Goal: Find specific page/section: Find specific page/section

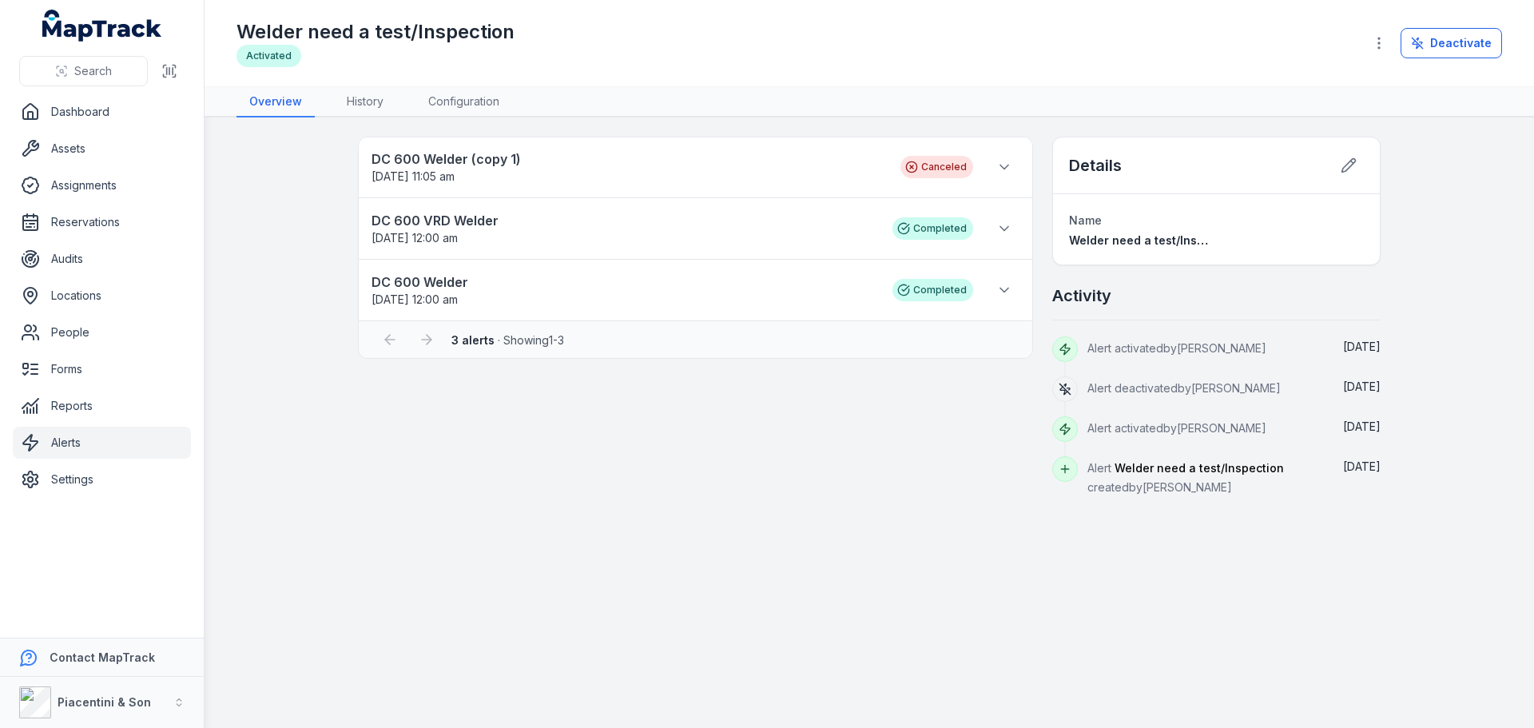
click at [618, 426] on div "DC 600 Welder (copy 1) 11/08/2025 11:05 am Canceled Scheduled to repeat on 11/0…" at bounding box center [695, 317] width 675 height 360
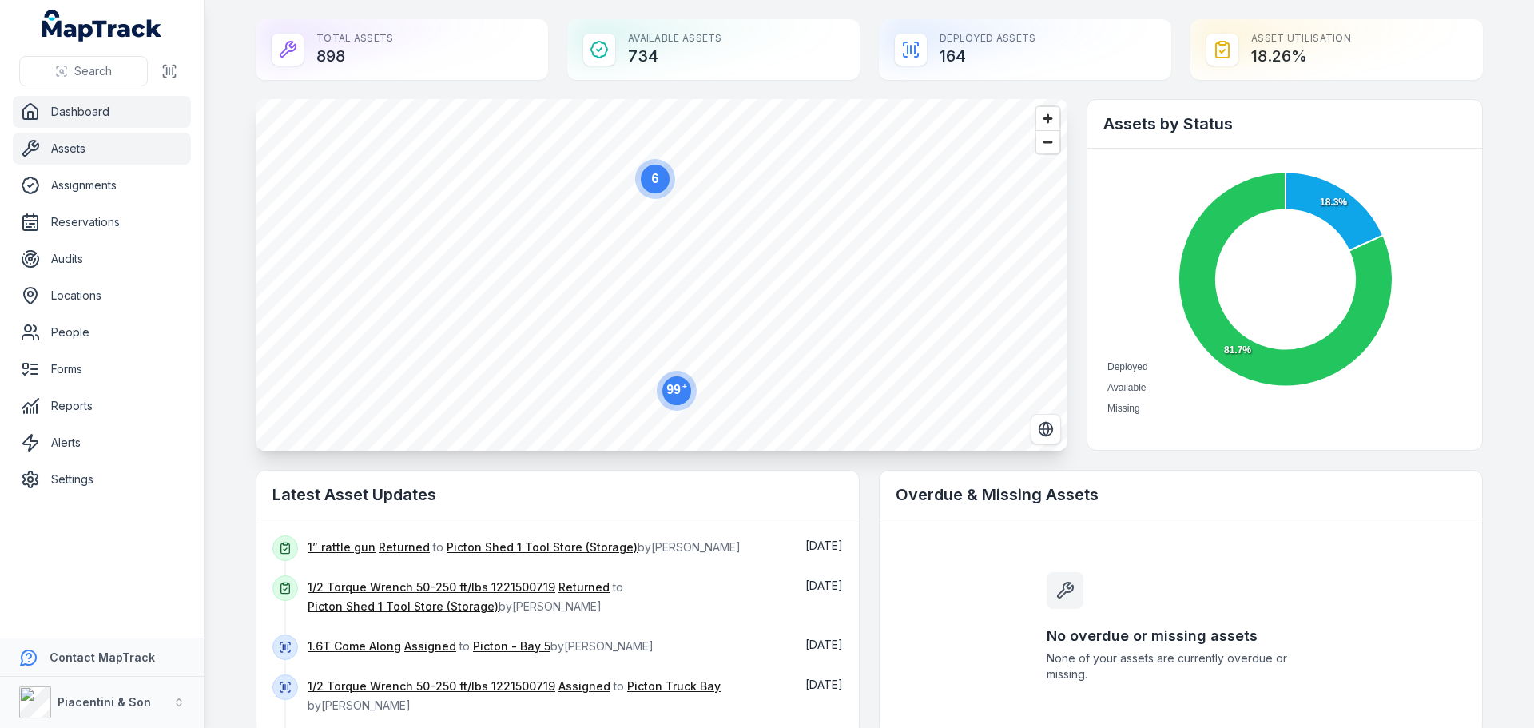
click at [87, 145] on link "Assets" at bounding box center [102, 149] width 178 height 32
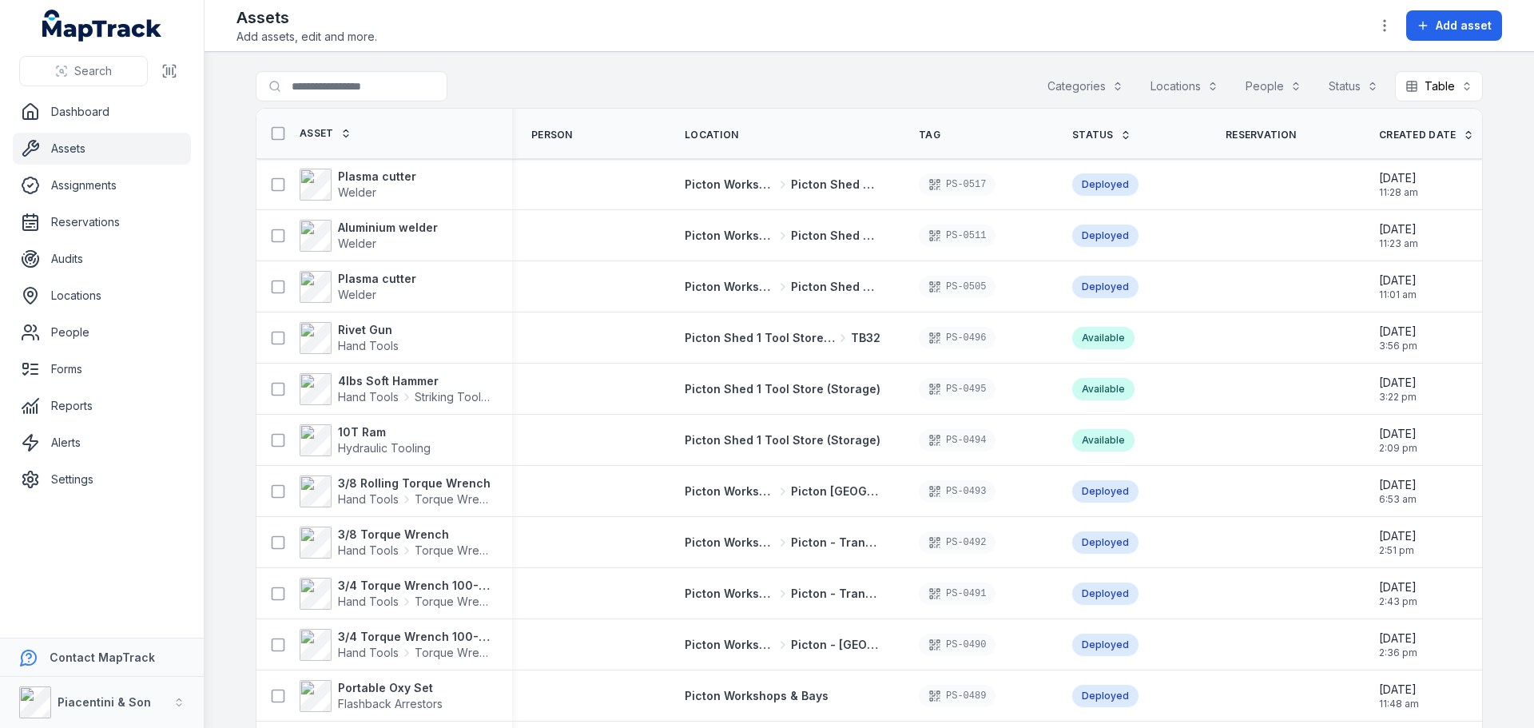
click at [1054, 88] on button "Categories" at bounding box center [1085, 86] width 97 height 30
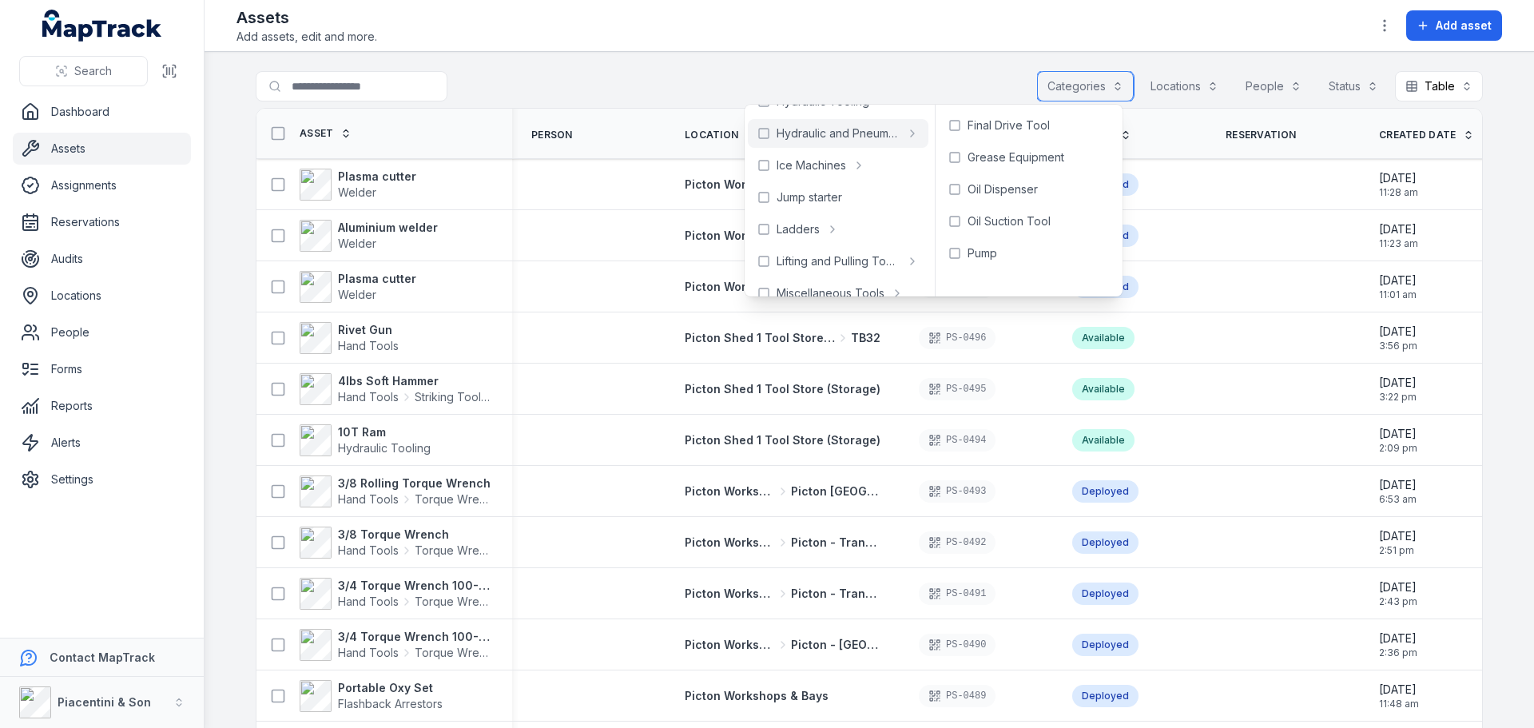
scroll to position [400, 0]
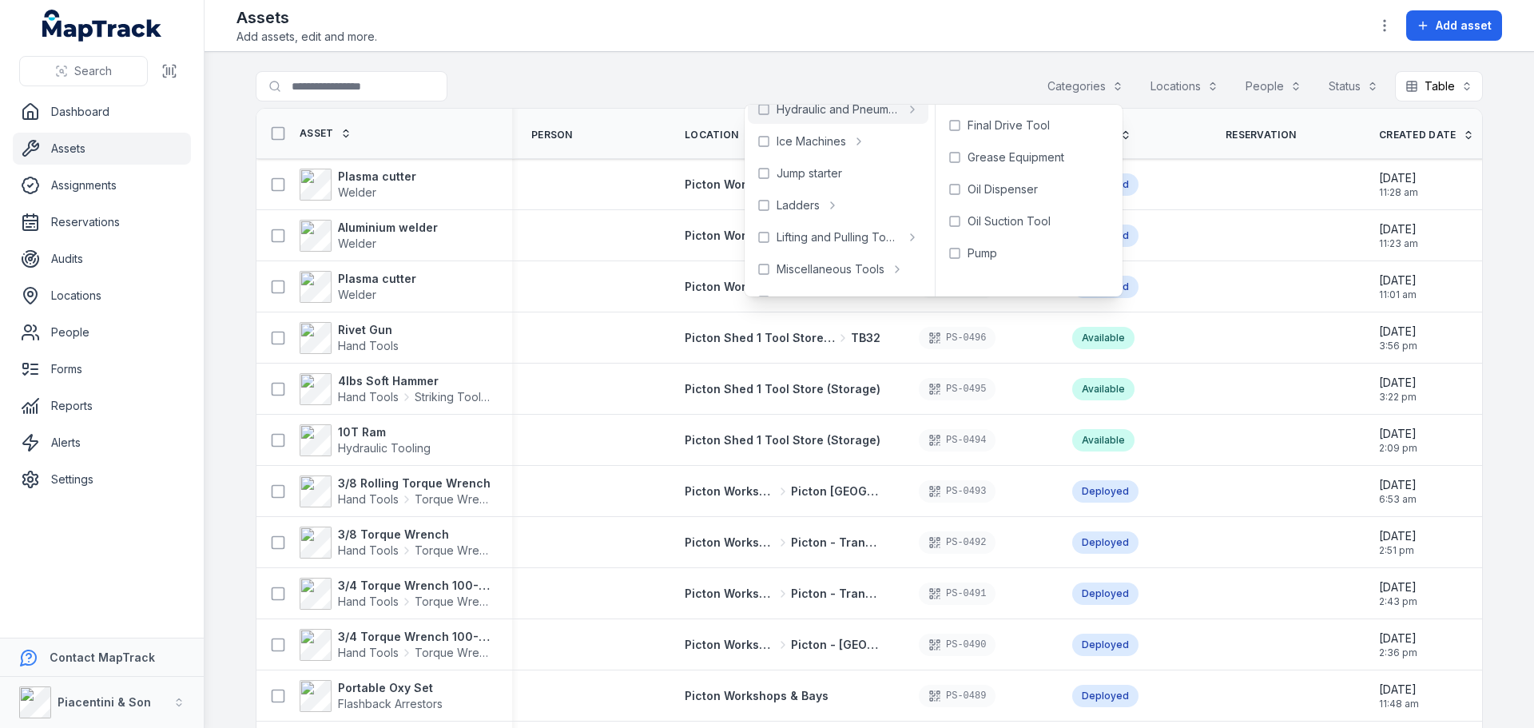
click at [959, 74] on div "Search for assets Categories Locations People Status Table *****" at bounding box center [869, 89] width 1227 height 37
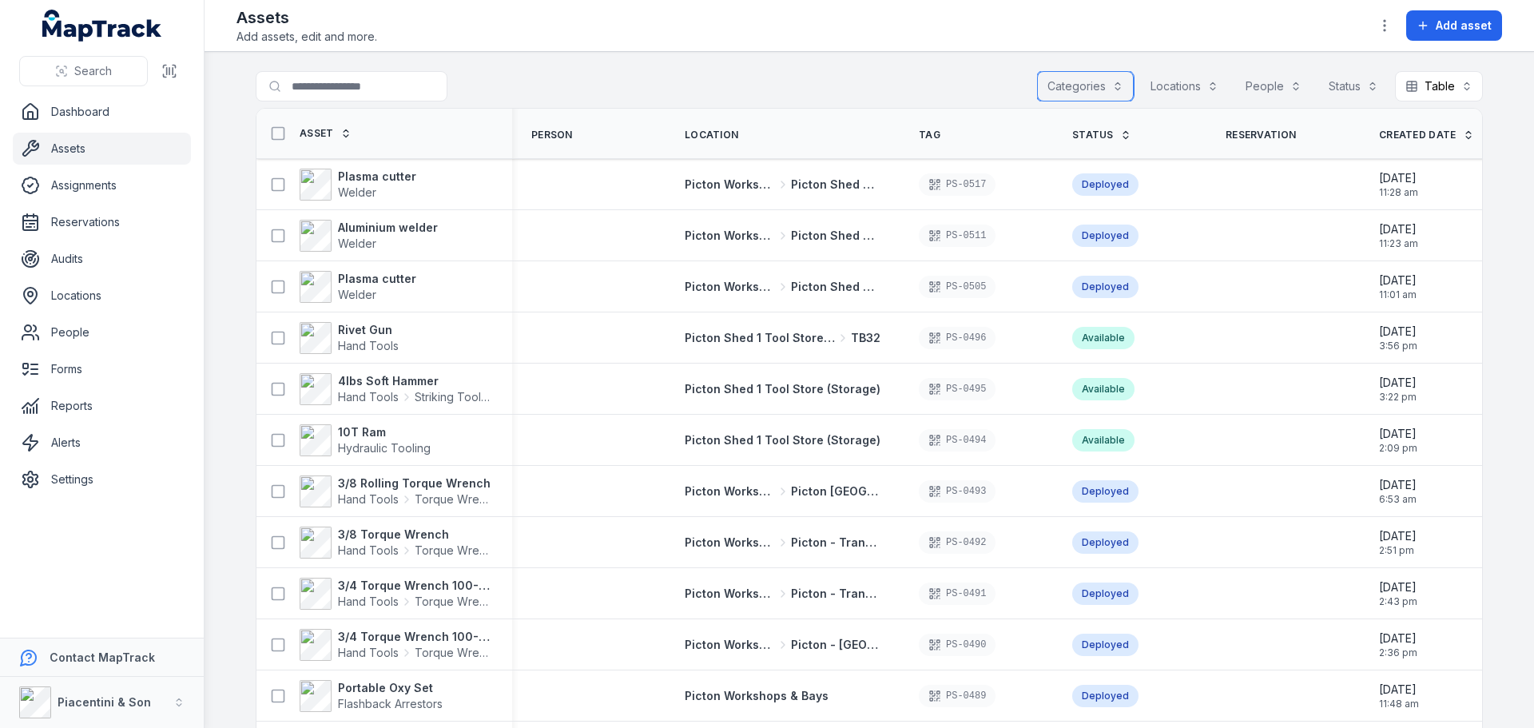
click at [1167, 81] on button "Locations" at bounding box center [1184, 86] width 89 height 30
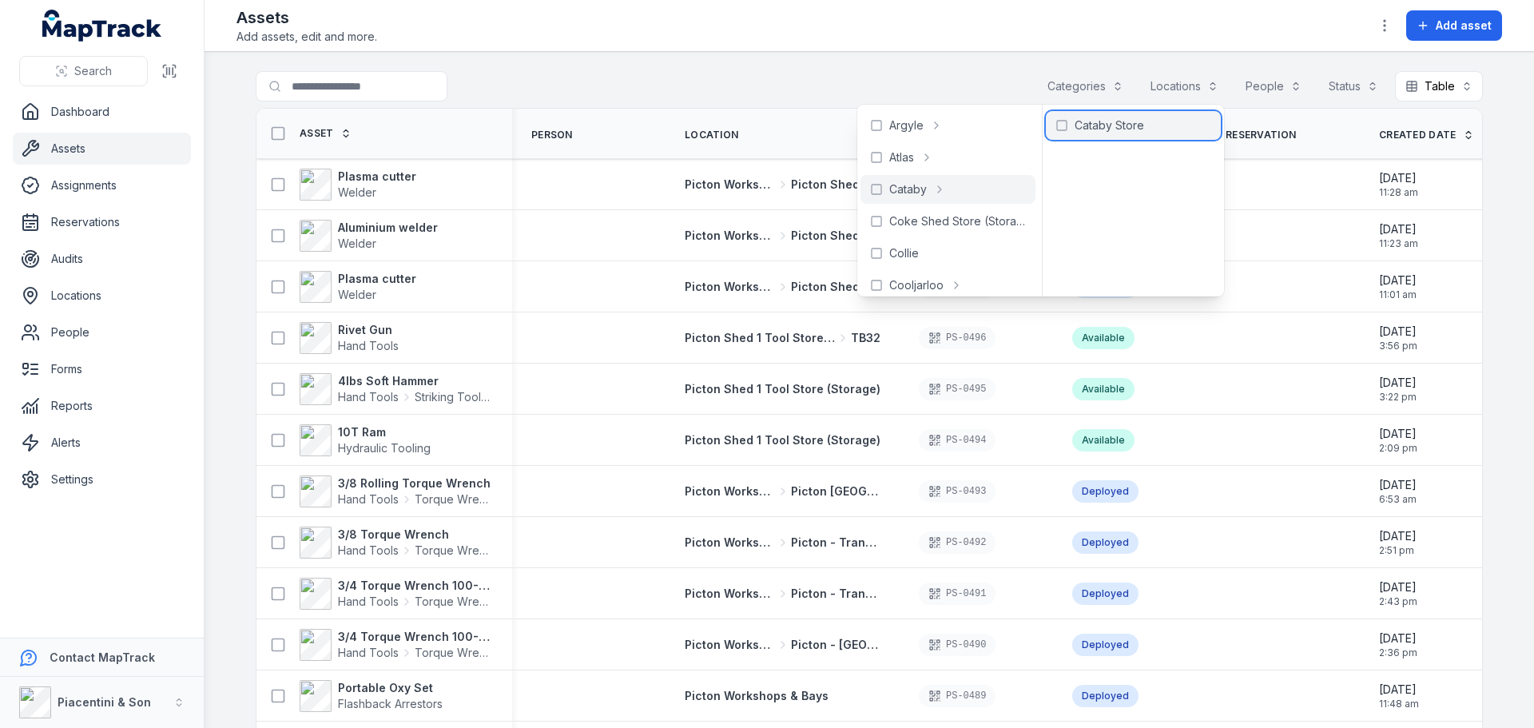
click at [1099, 125] on span "Cataby Store" at bounding box center [1110, 125] width 70 height 16
click at [1045, 64] on main "**********" at bounding box center [870, 390] width 1330 height 676
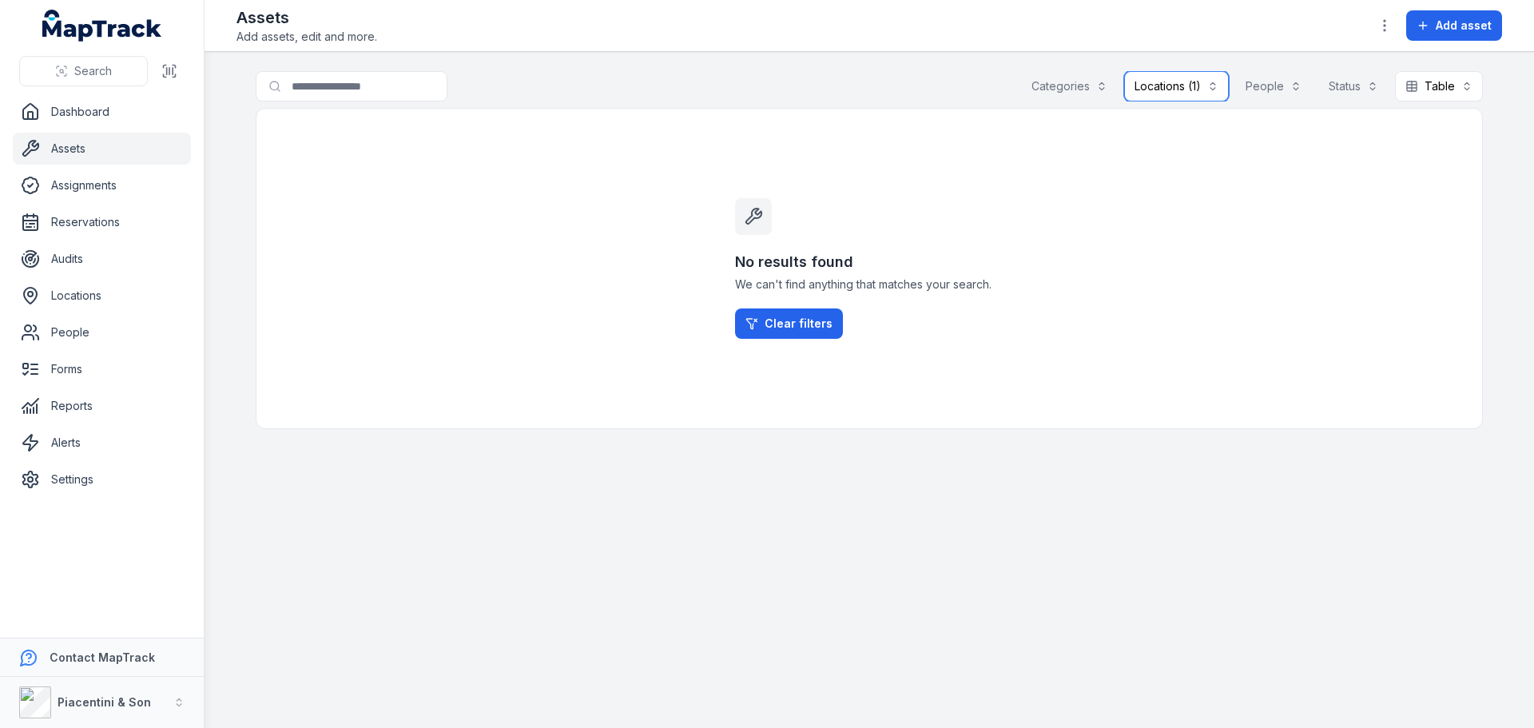
click at [1187, 74] on button "Locations (1)" at bounding box center [1176, 86] width 105 height 30
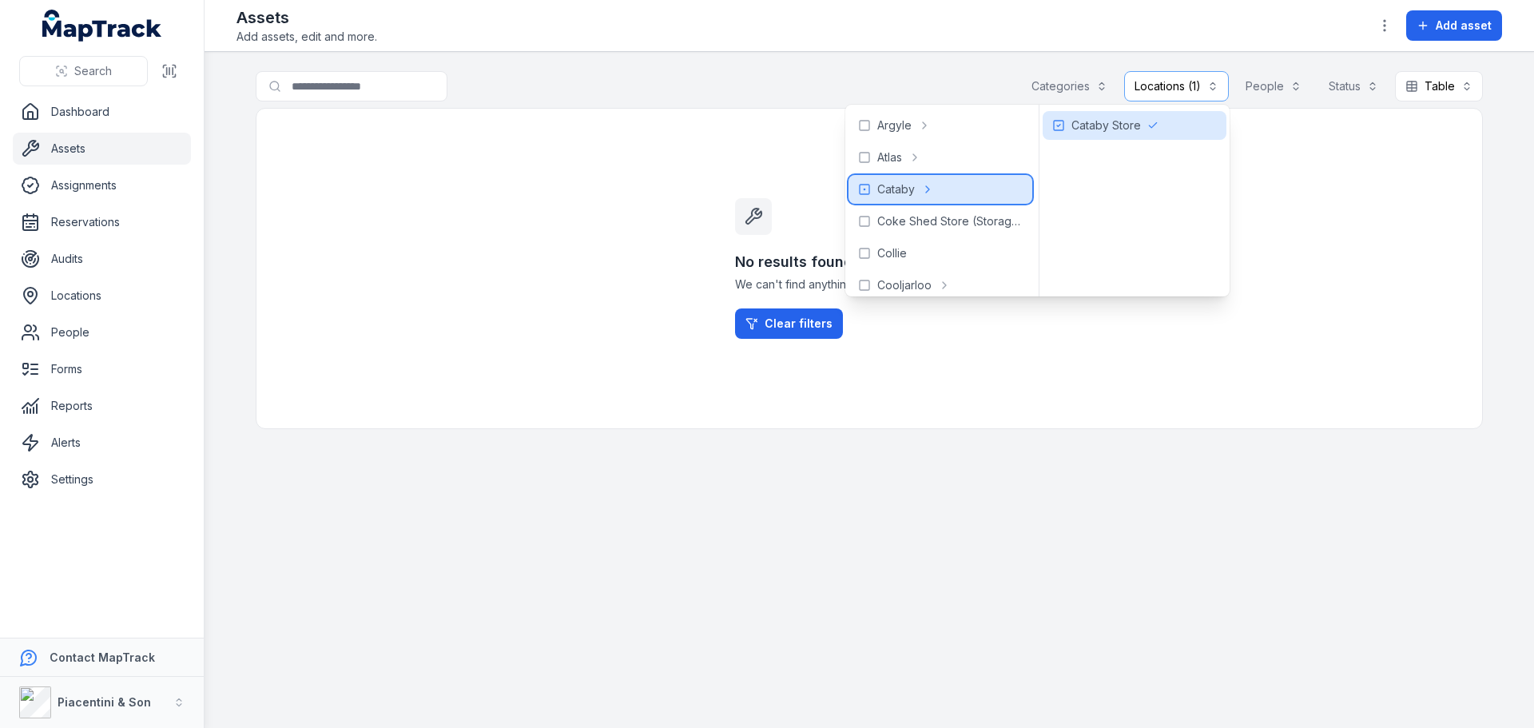
click at [901, 187] on span "Cataby" at bounding box center [896, 189] width 38 height 16
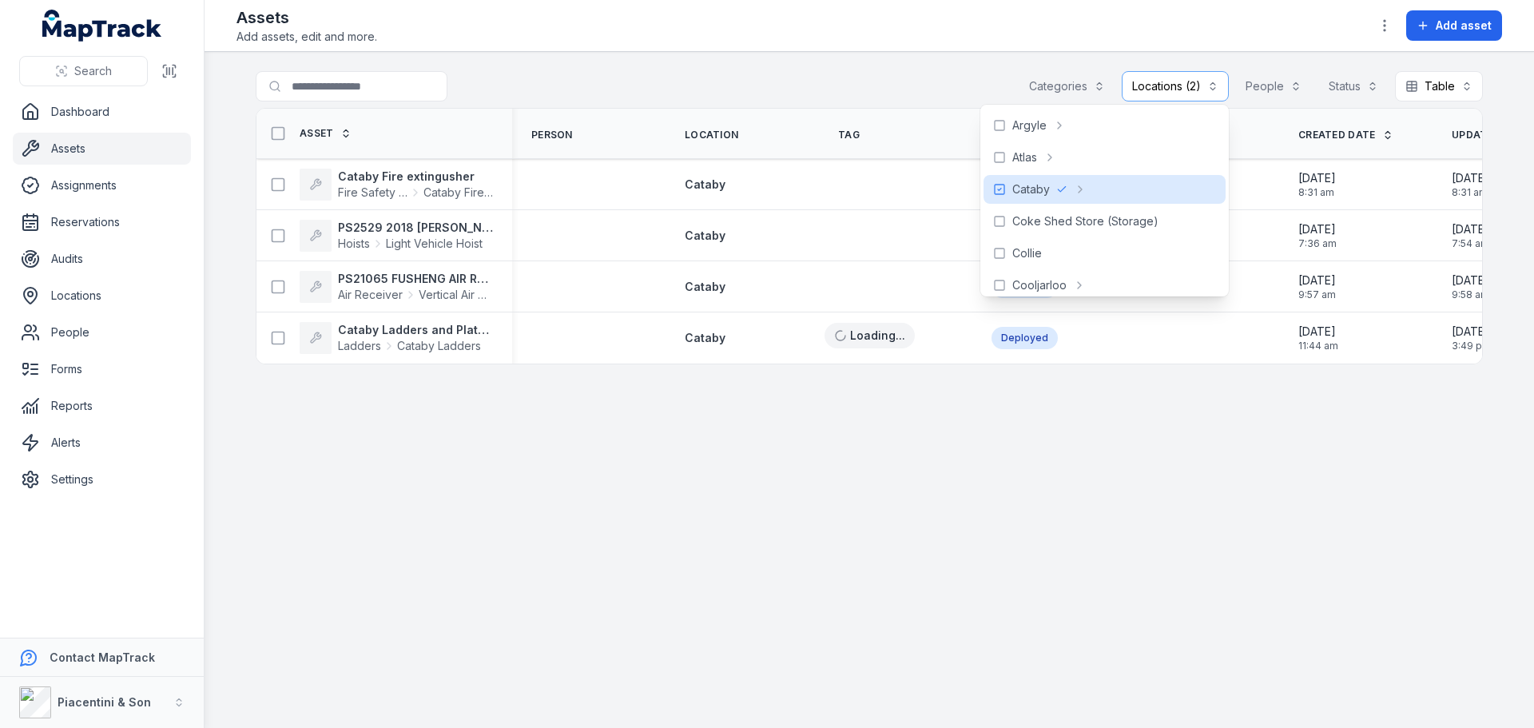
click at [893, 70] on main "**********" at bounding box center [870, 390] width 1330 height 676
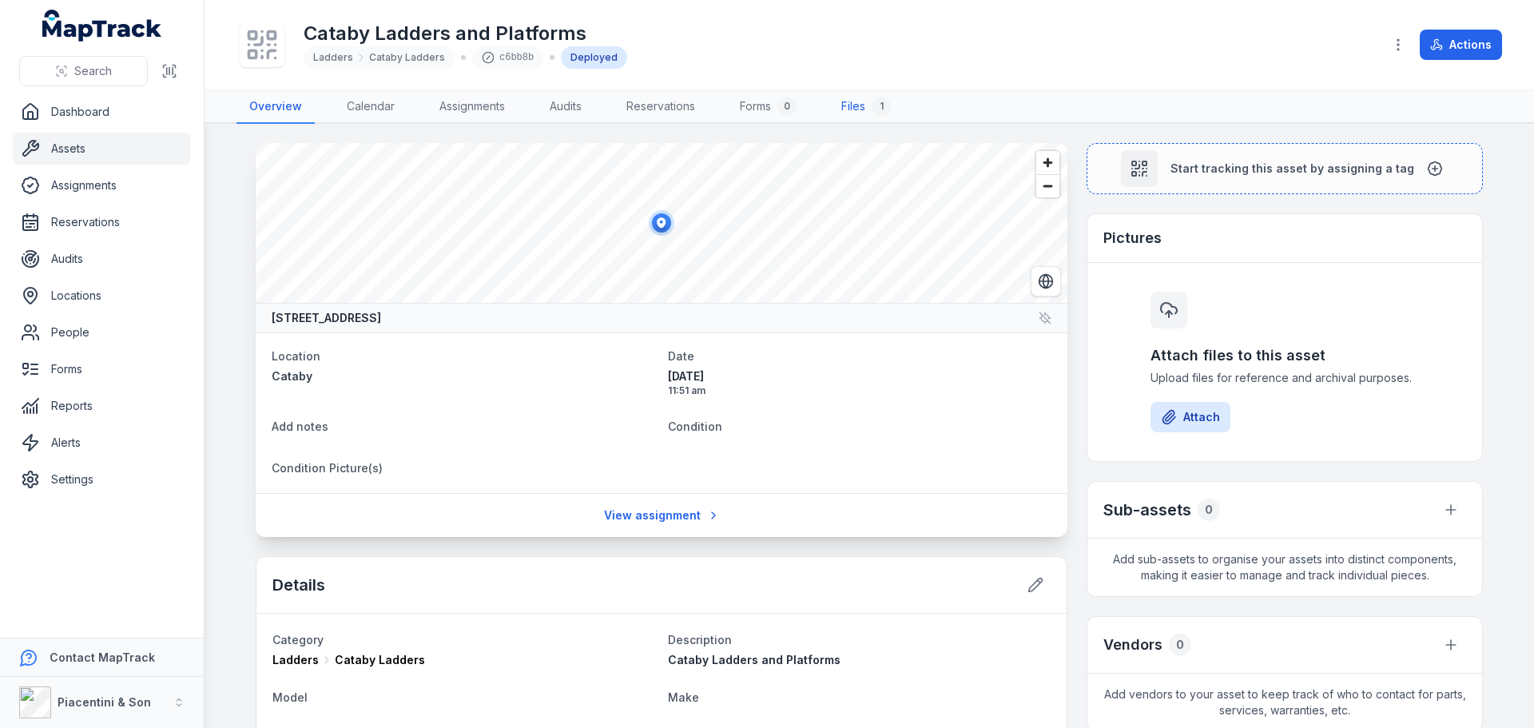
click at [858, 120] on link "Files 1" at bounding box center [866, 107] width 75 height 34
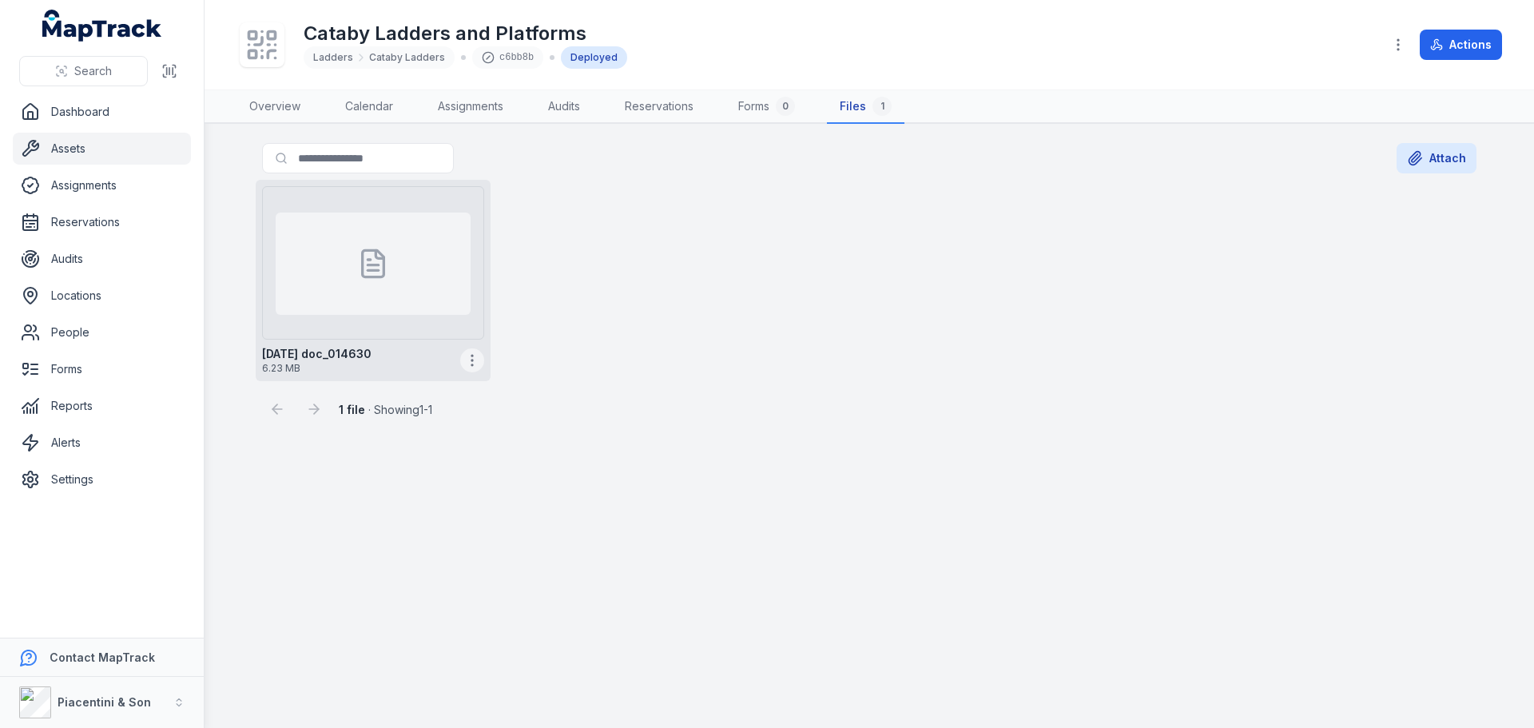
click at [471, 359] on icon "button" at bounding box center [472, 360] width 16 height 16
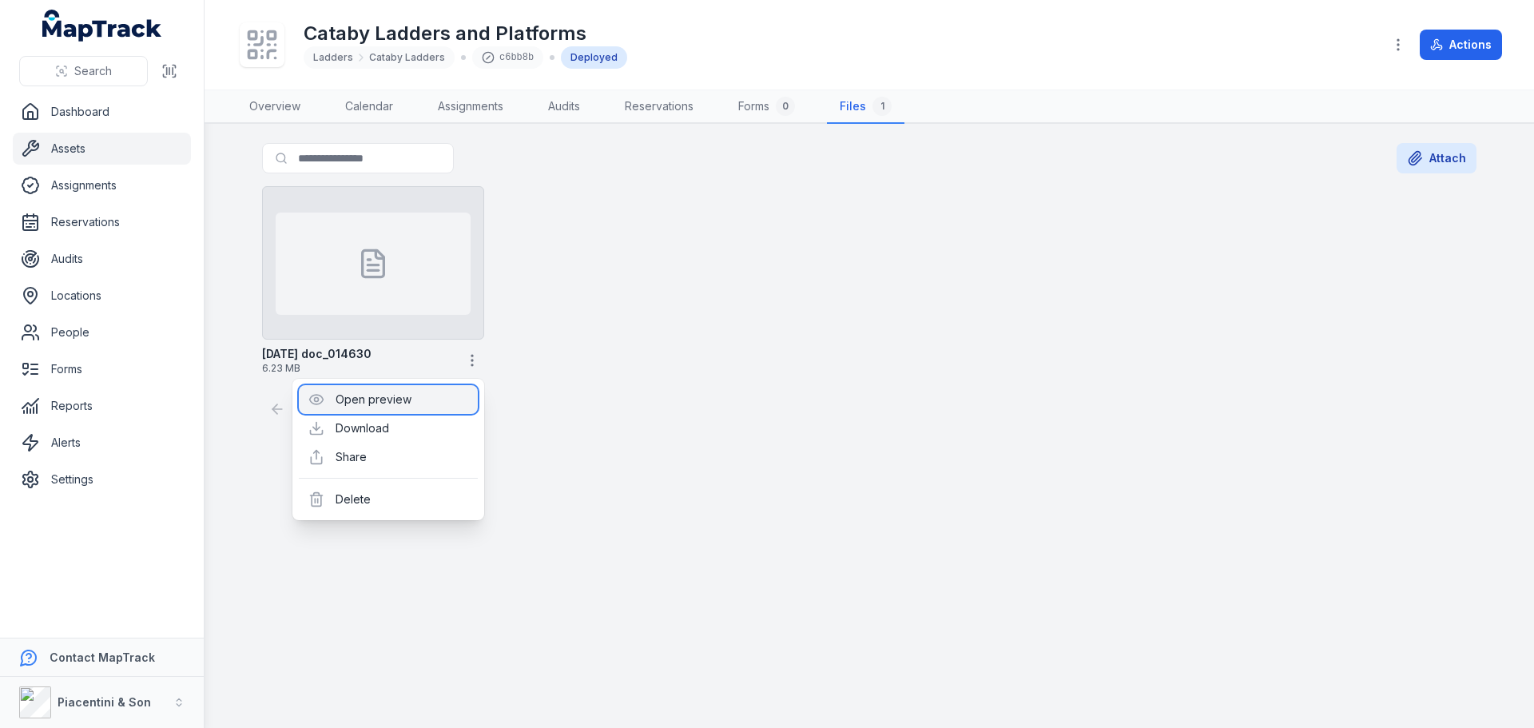
click at [411, 408] on div "Open preview" at bounding box center [388, 399] width 179 height 29
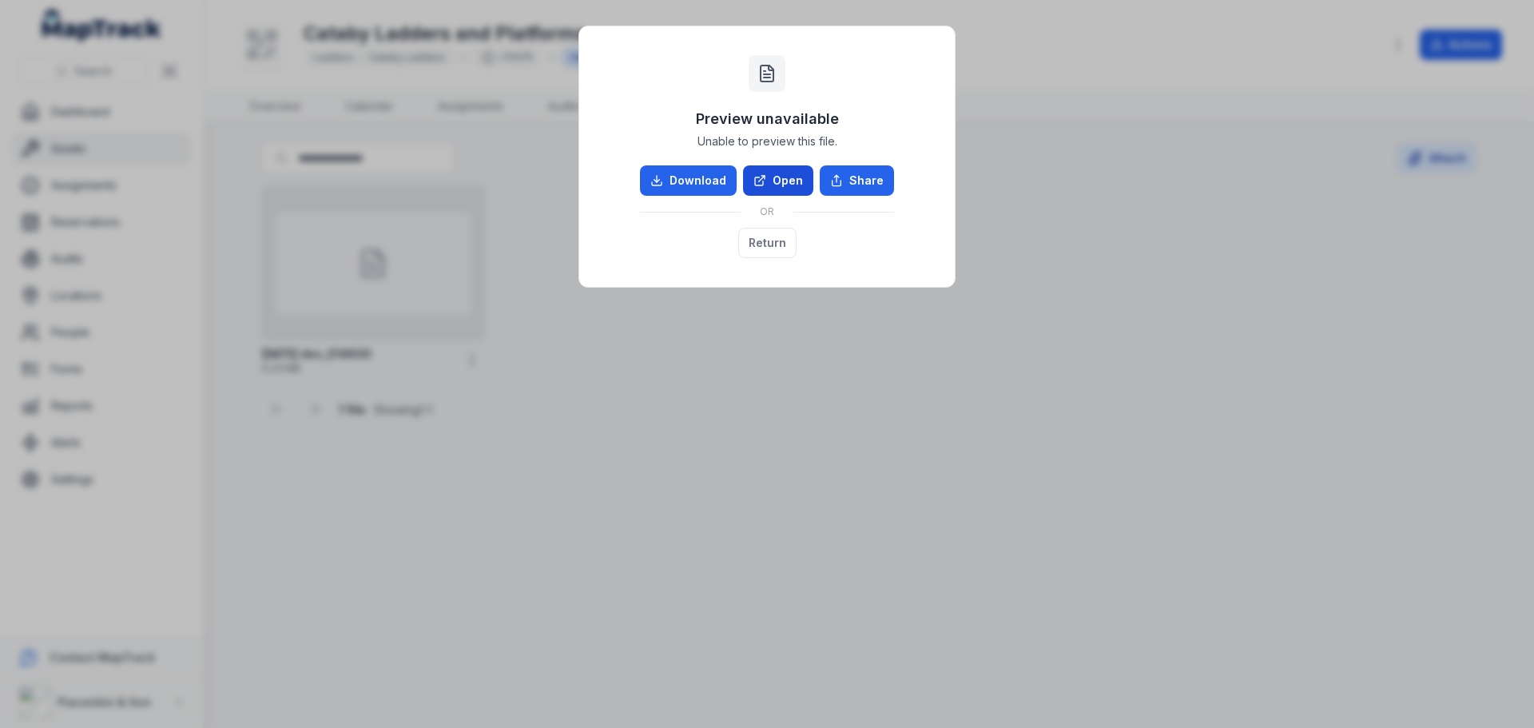
click at [766, 177] on icon at bounding box center [759, 180] width 13 height 13
click at [764, 241] on button "Return" at bounding box center [767, 243] width 58 height 30
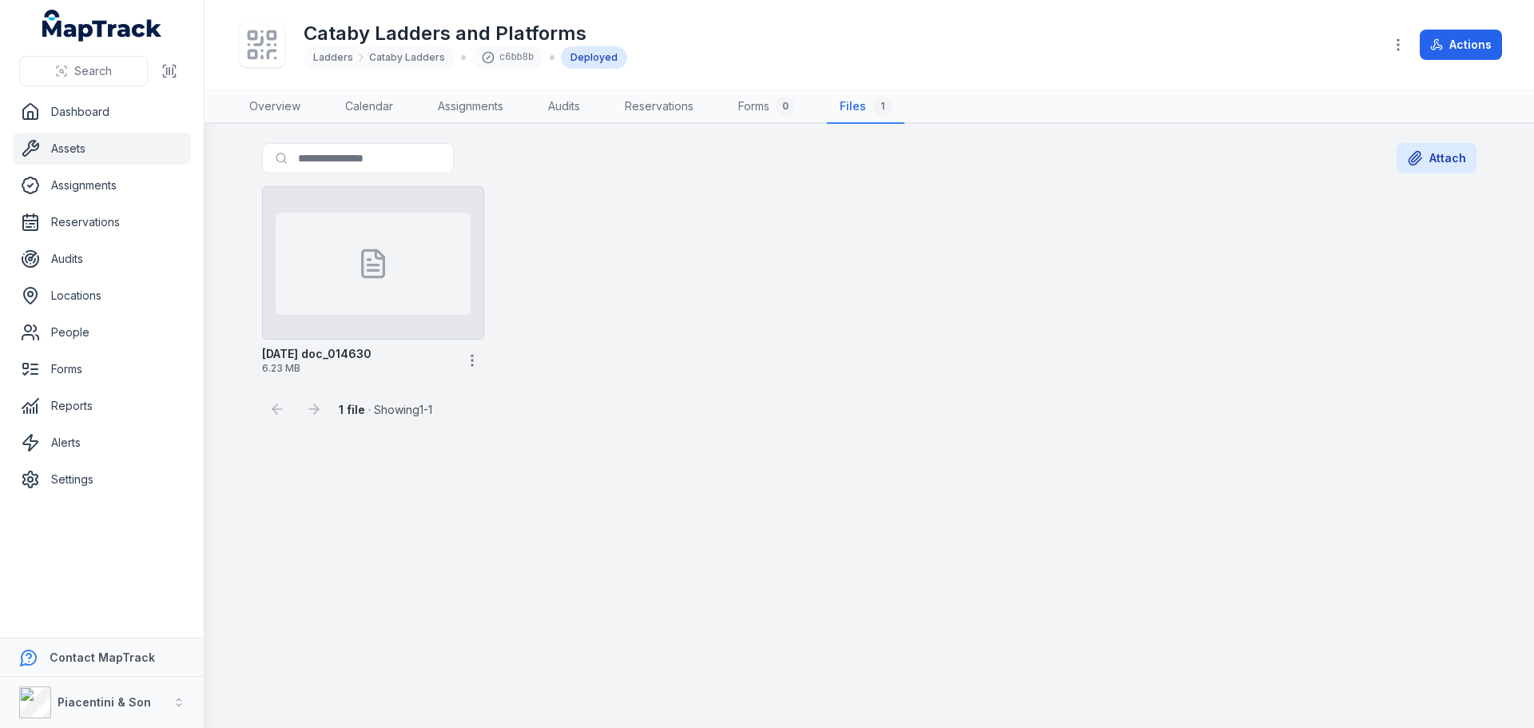
click at [677, 379] on div "28-05-2025 doc_014630 6.23 MB" at bounding box center [869, 280] width 1227 height 201
click at [646, 418] on div "1 file · Showing 1 - 1" at bounding box center [869, 402] width 1215 height 43
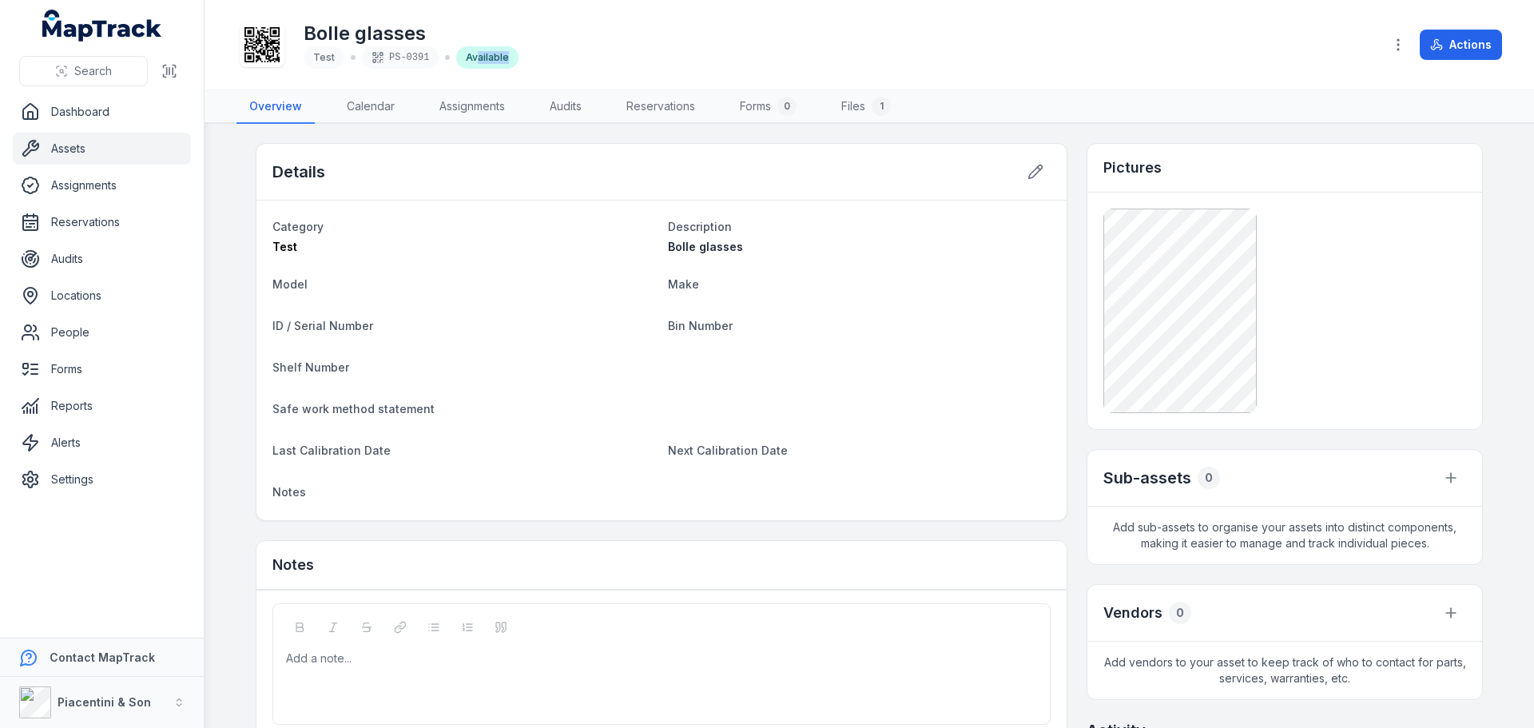
drag, startPoint x: 459, startPoint y: 61, endPoint x: 504, endPoint y: 59, distance: 44.8
click at [504, 59] on div "Available" at bounding box center [487, 57] width 62 height 22
click at [1450, 50] on button "Actions" at bounding box center [1461, 45] width 82 height 30
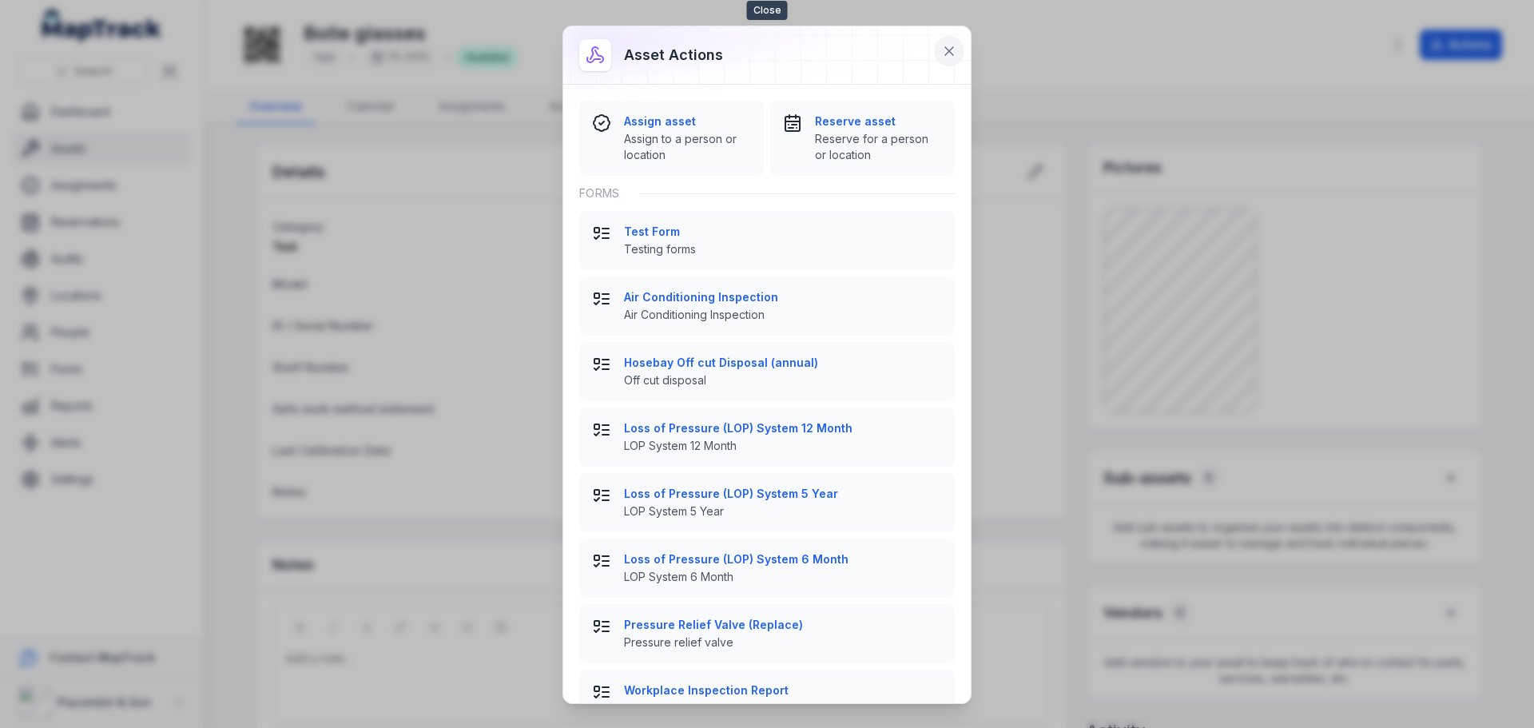
click at [952, 51] on icon at bounding box center [949, 51] width 16 height 16
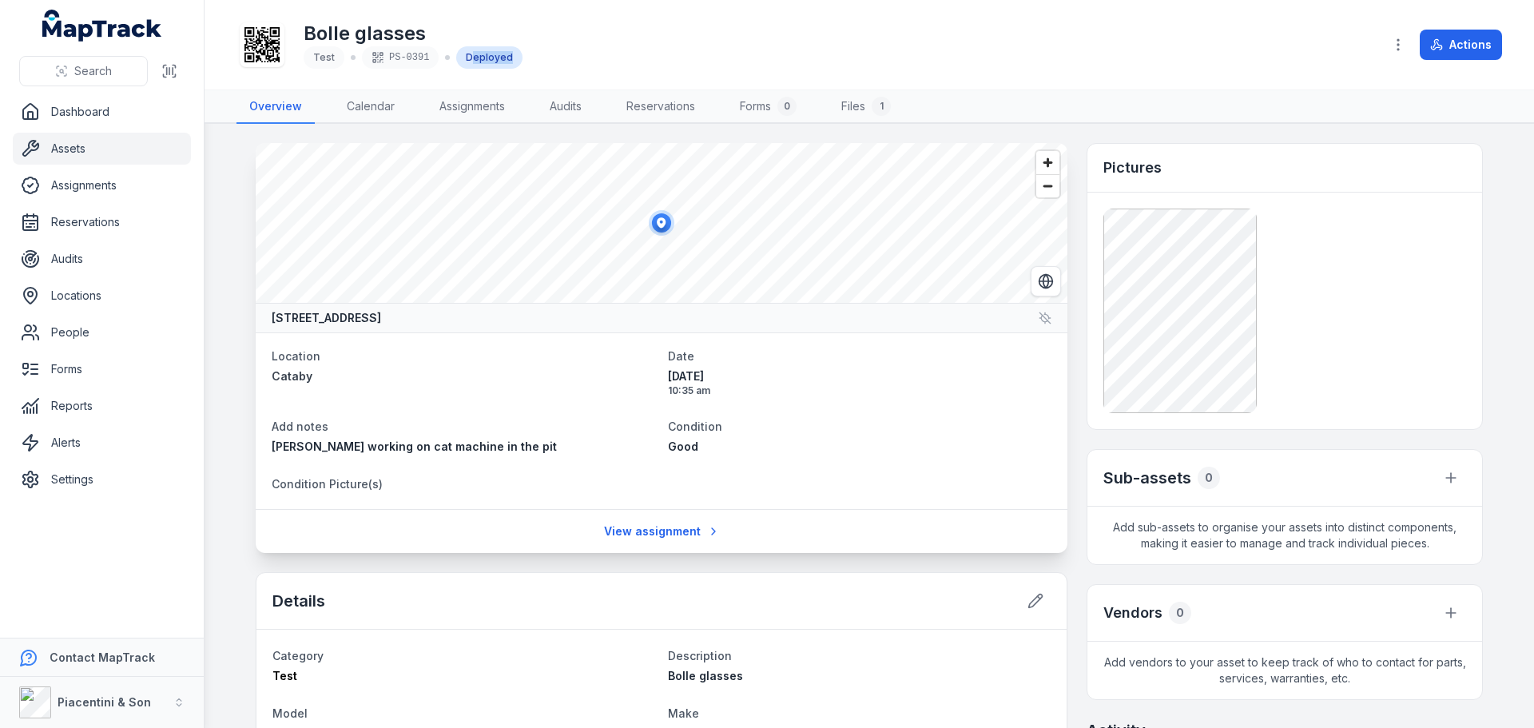
drag, startPoint x: 466, startPoint y: 57, endPoint x: 502, endPoint y: 58, distance: 36.0
click at [502, 58] on div "Deployed" at bounding box center [489, 57] width 66 height 22
drag, startPoint x: 270, startPoint y: 435, endPoint x: 301, endPoint y: 448, distance: 34.0
click at [301, 448] on div "Add notes Zoe working on cat machine in the pit" at bounding box center [464, 435] width 384 height 38
click at [272, 443] on span "Zoe working on cat machine in the pit" at bounding box center [414, 446] width 285 height 14
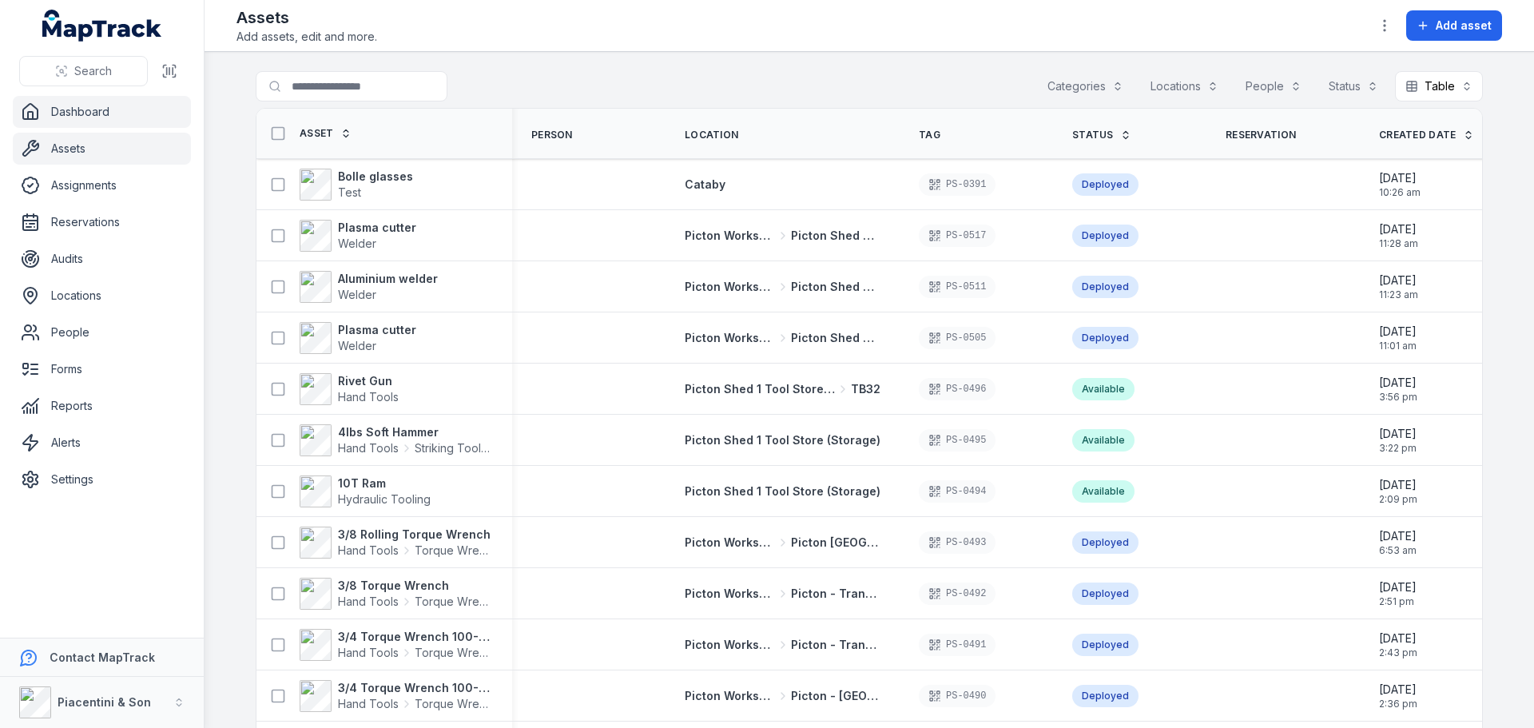
click at [62, 111] on link "Dashboard" at bounding box center [102, 112] width 178 height 32
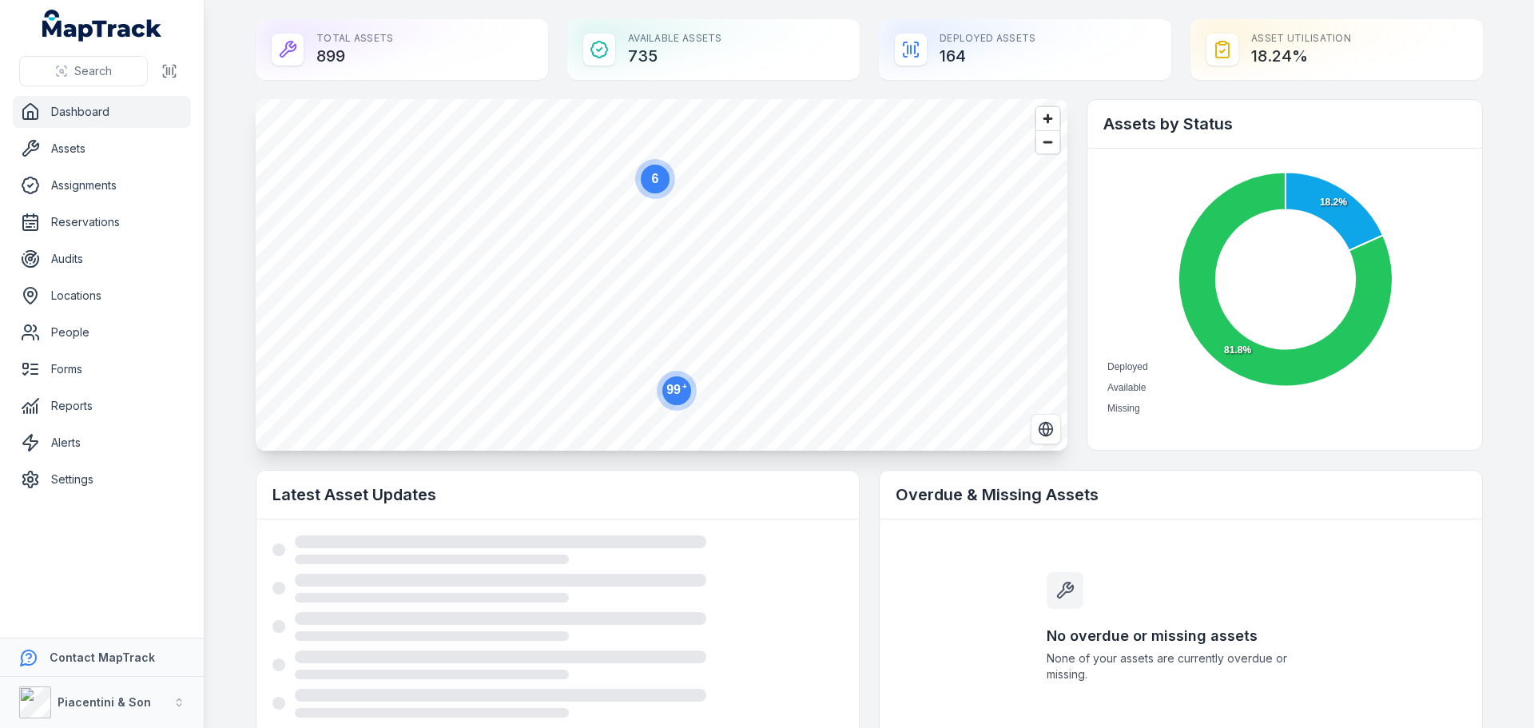
click at [657, 176] on circle at bounding box center [655, 179] width 29 height 29
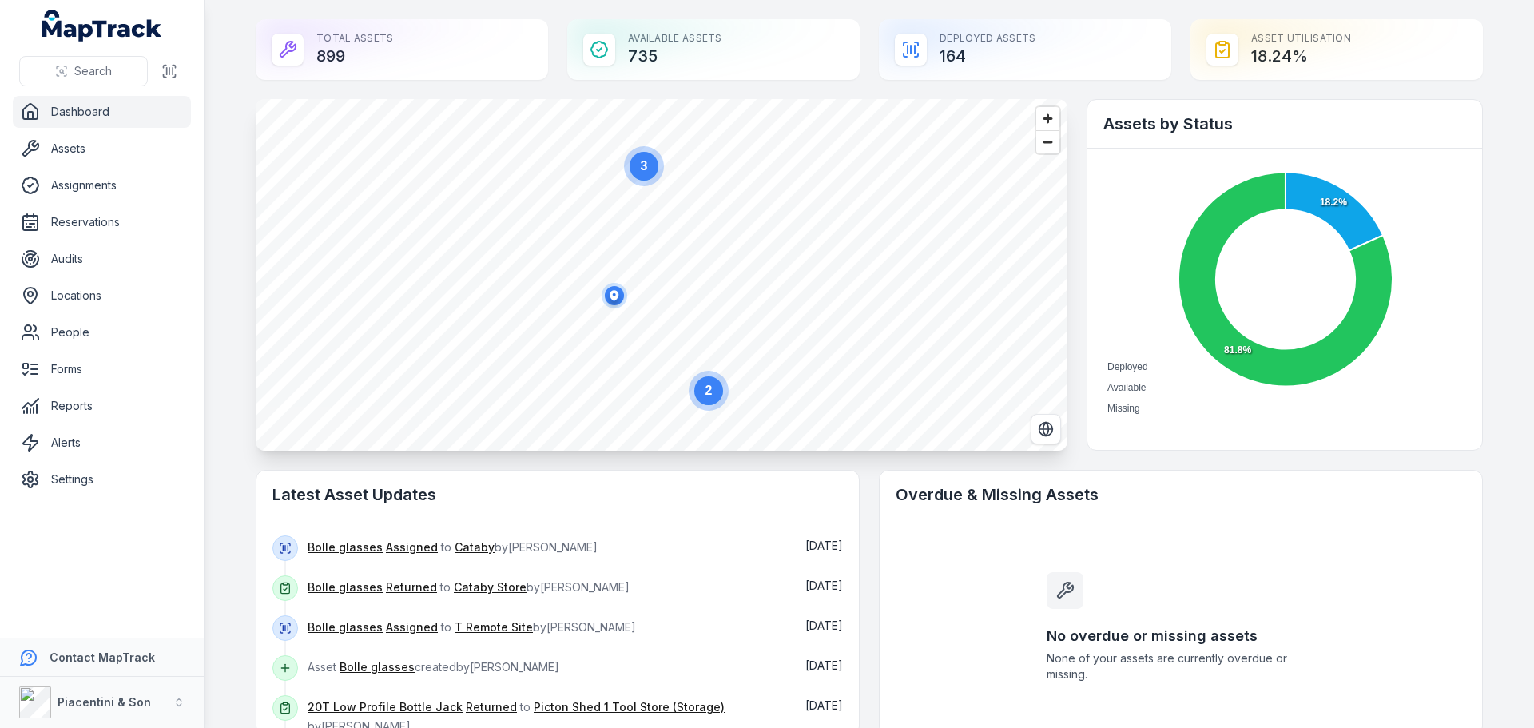
click at [642, 169] on text "3" at bounding box center [644, 166] width 7 height 14
click at [799, 165] on circle "button" at bounding box center [812, 157] width 26 height 26
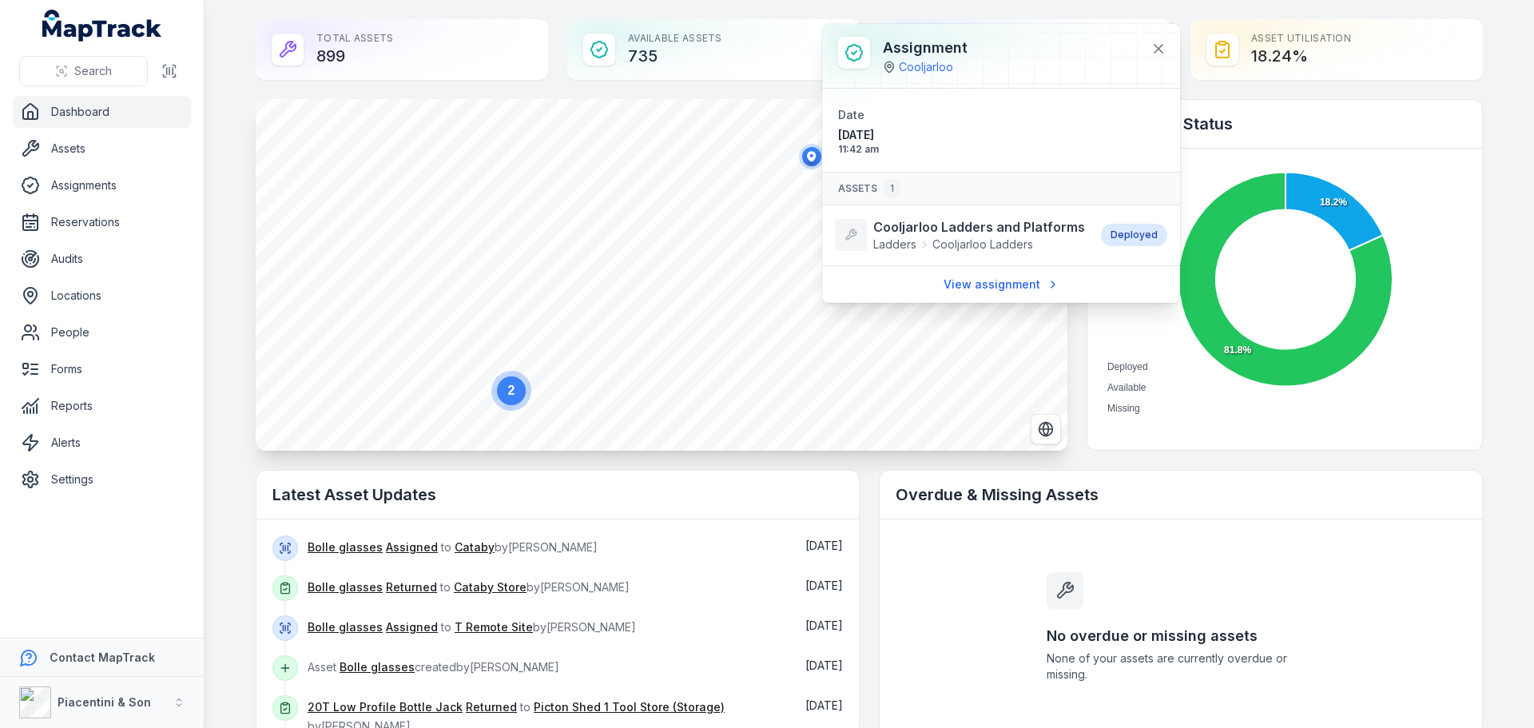
click at [509, 388] on text "2" at bounding box center [511, 391] width 7 height 14
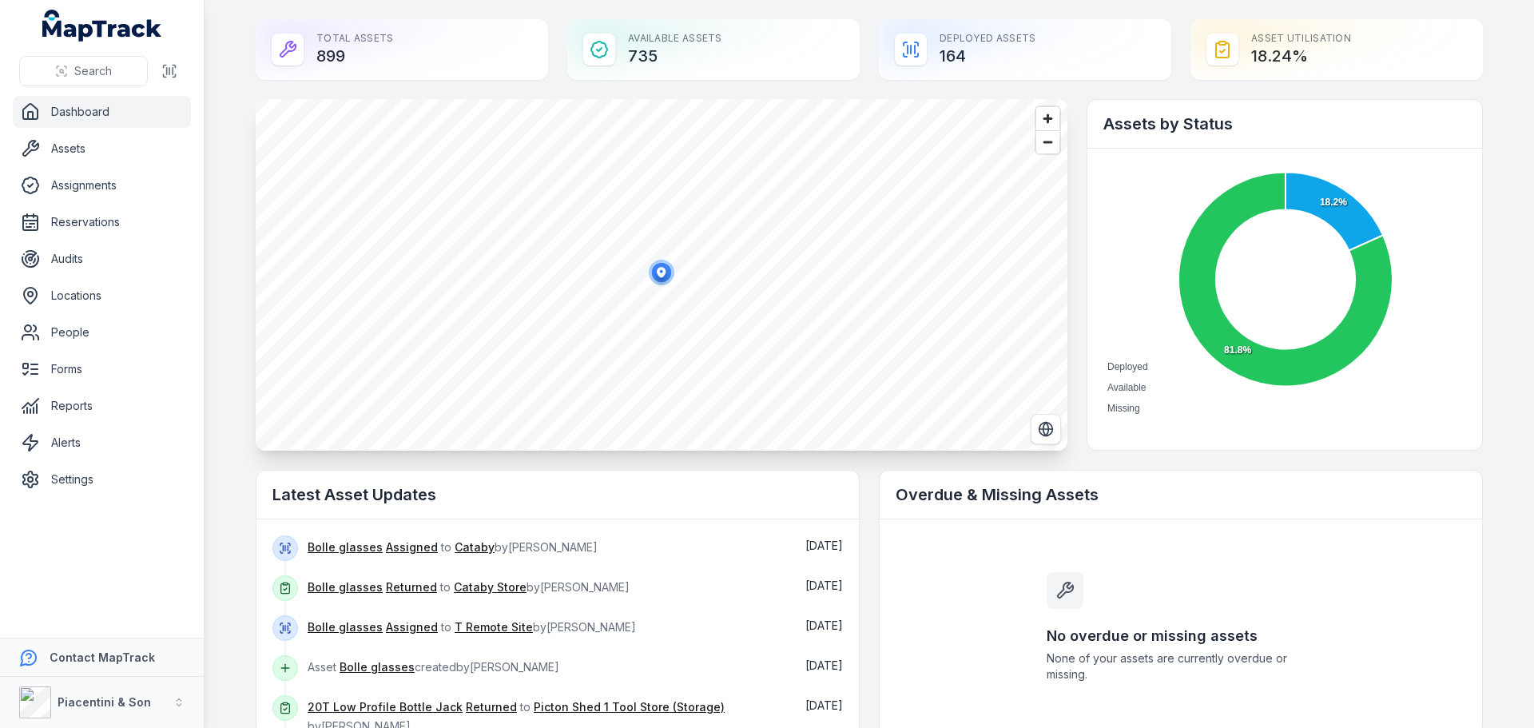
click at [659, 273] on icon "button" at bounding box center [661, 272] width 9 height 10
click at [1052, 149] on span "Zoom out" at bounding box center [1047, 142] width 23 height 22
click at [1036, 149] on span "Zoom out" at bounding box center [1047, 142] width 23 height 22
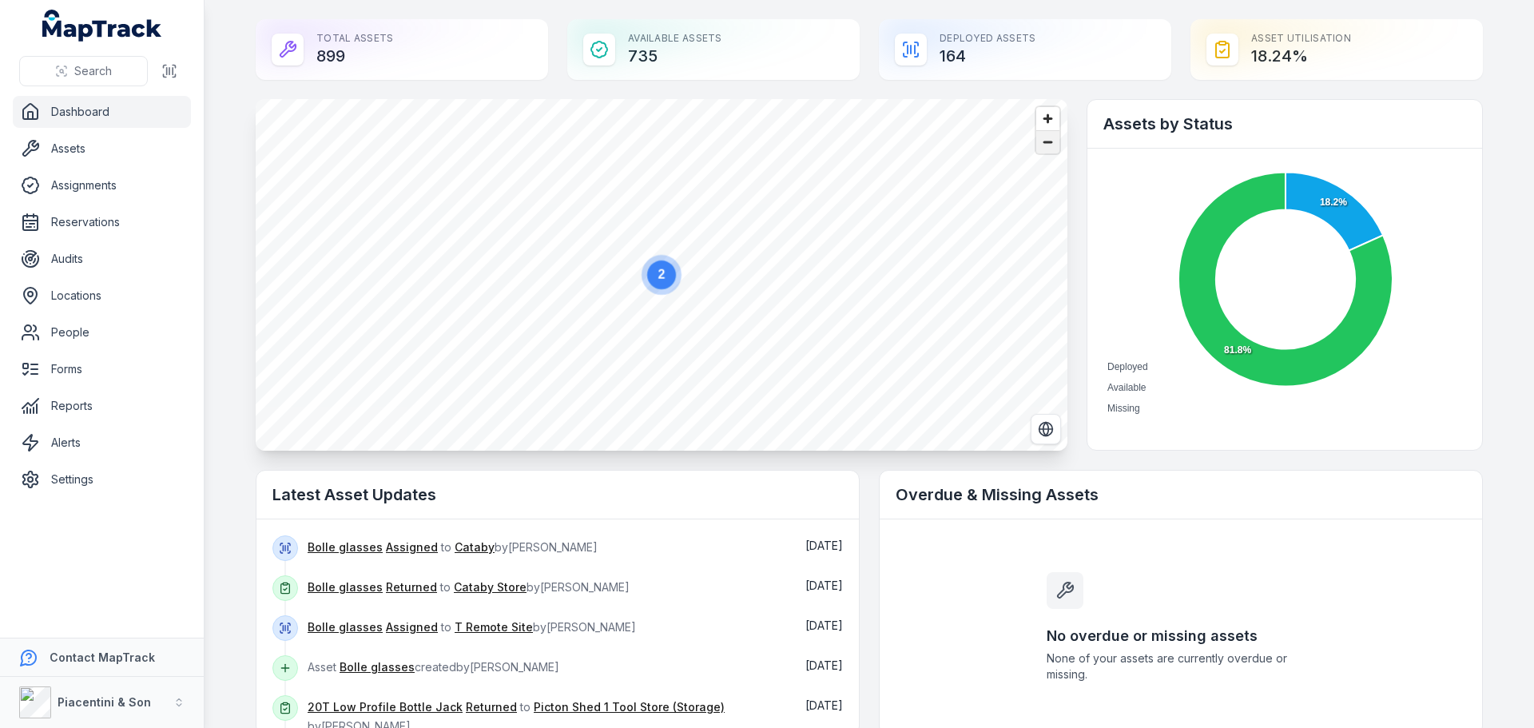
click at [1036, 149] on span "Zoom out" at bounding box center [1047, 142] width 23 height 22
click at [1036, 150] on span "Zoom out" at bounding box center [1047, 142] width 23 height 22
click at [1038, 153] on span "Zoom out" at bounding box center [1047, 142] width 23 height 22
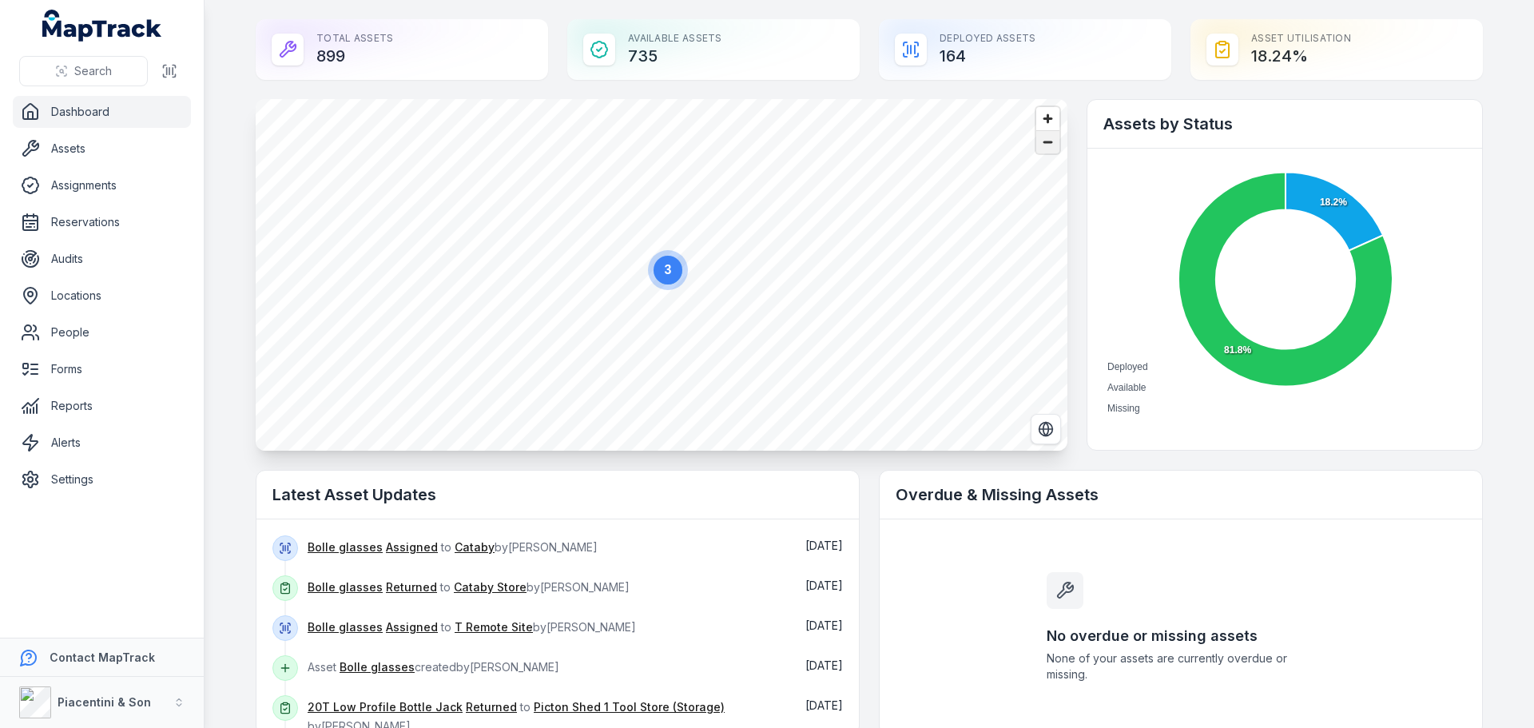
click at [1049, 144] on span "Zoom out" at bounding box center [1047, 142] width 23 height 22
click at [698, 235] on icon "button" at bounding box center [689, 232] width 32 height 32
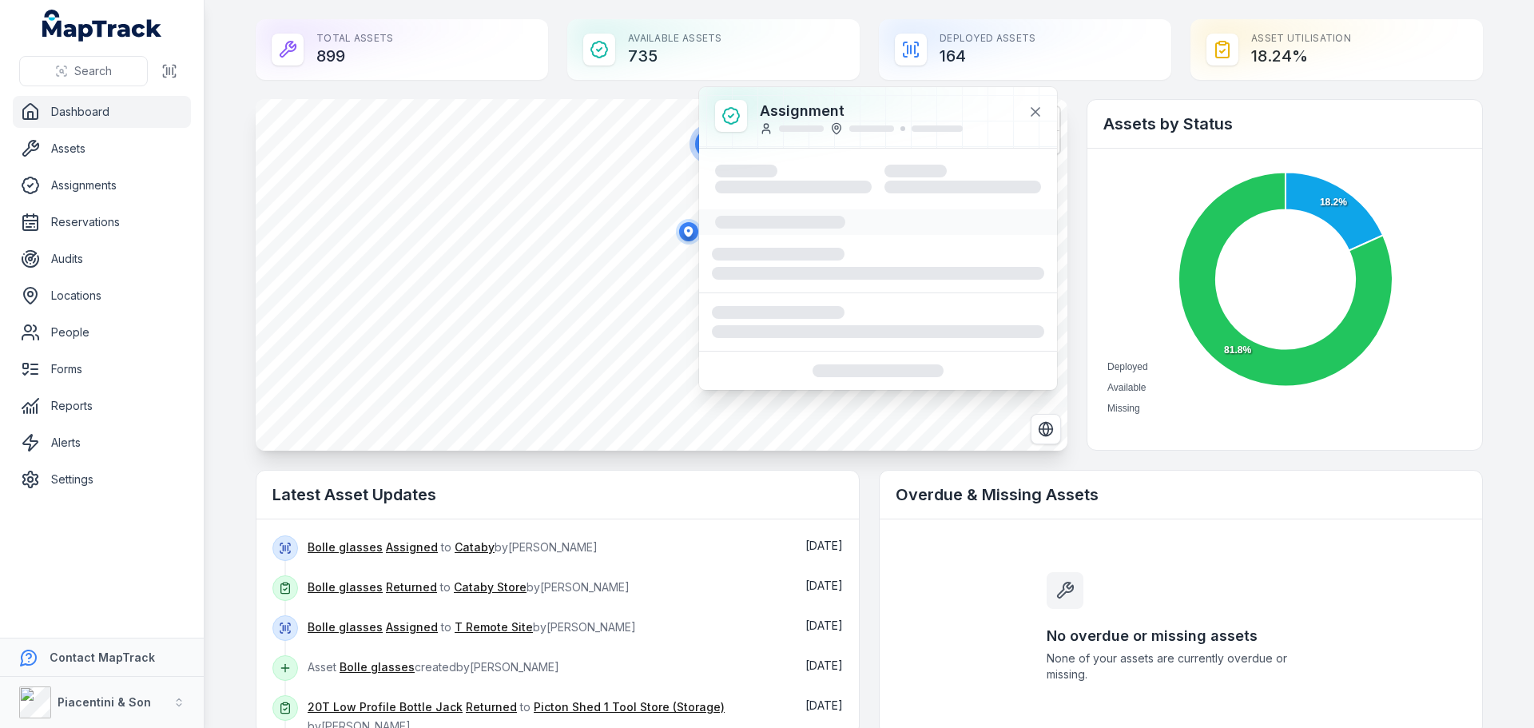
click at [673, 248] on div at bounding box center [689, 234] width 32 height 37
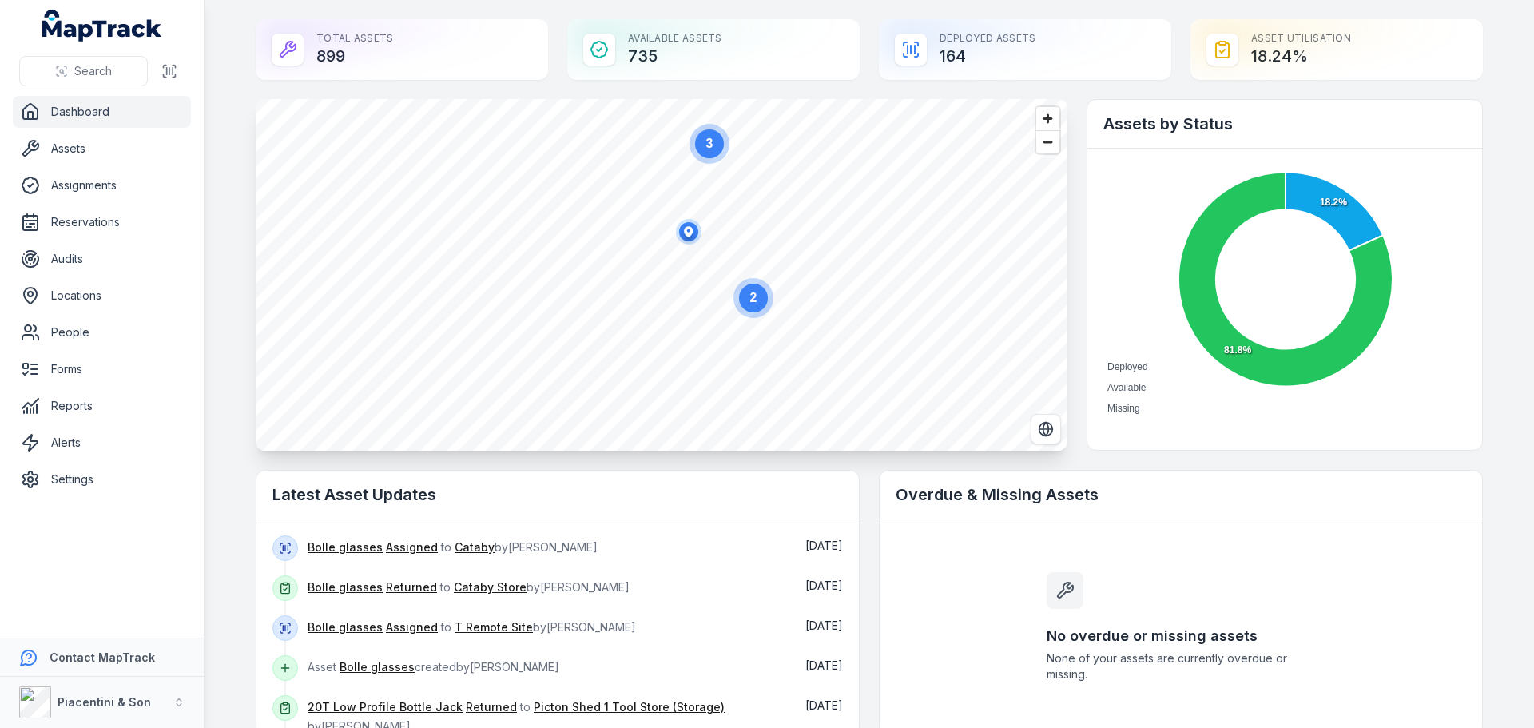
click at [685, 229] on icon "button" at bounding box center [688, 231] width 9 height 10
click at [751, 292] on text "2" at bounding box center [753, 298] width 7 height 14
click at [1039, 147] on span "Zoom out" at bounding box center [1047, 142] width 23 height 22
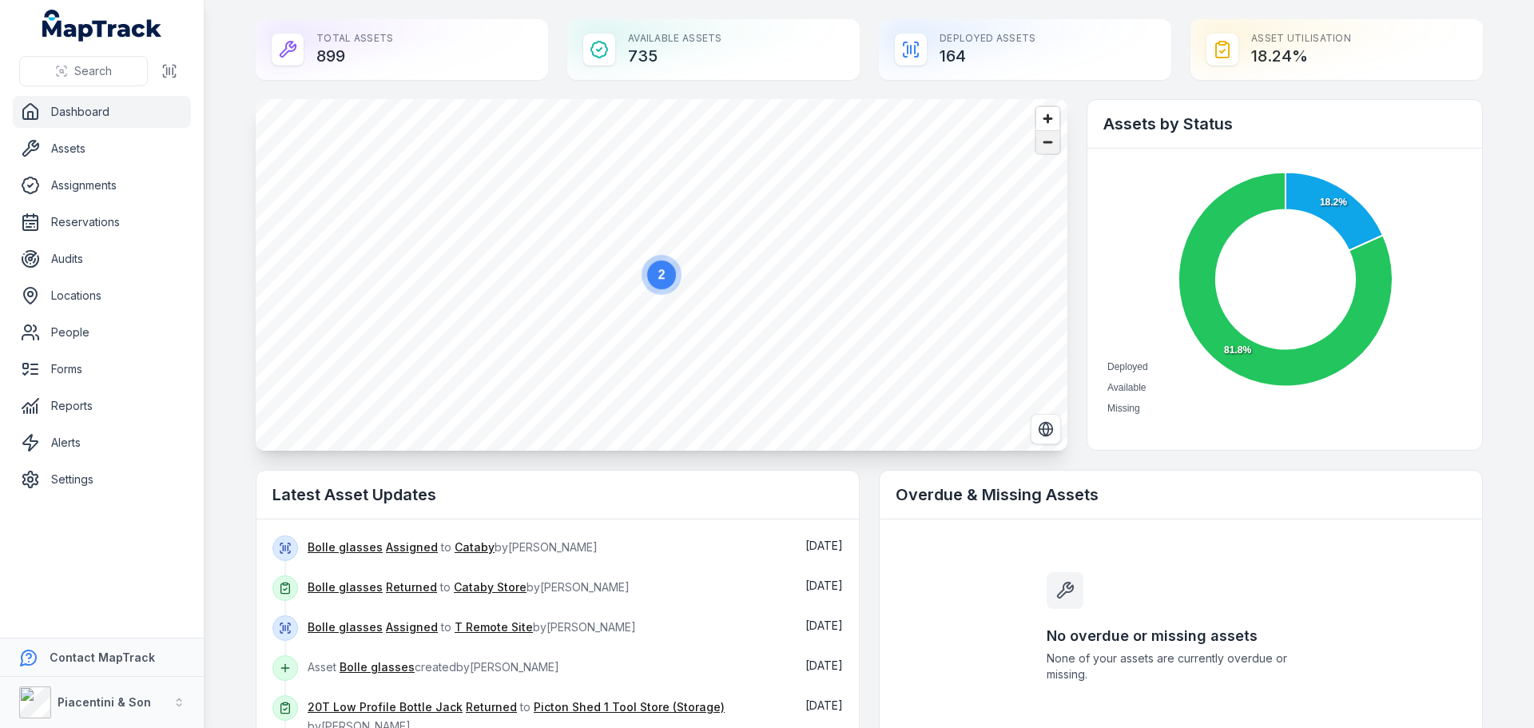
click at [1052, 143] on span "Zoom out" at bounding box center [1047, 142] width 23 height 22
click at [1052, 144] on span "Zoom out" at bounding box center [1047, 142] width 23 height 22
click at [1039, 428] on icon "Switch to Satellite View" at bounding box center [1046, 429] width 16 height 16
click at [1047, 110] on span "Zoom in" at bounding box center [1047, 118] width 23 height 23
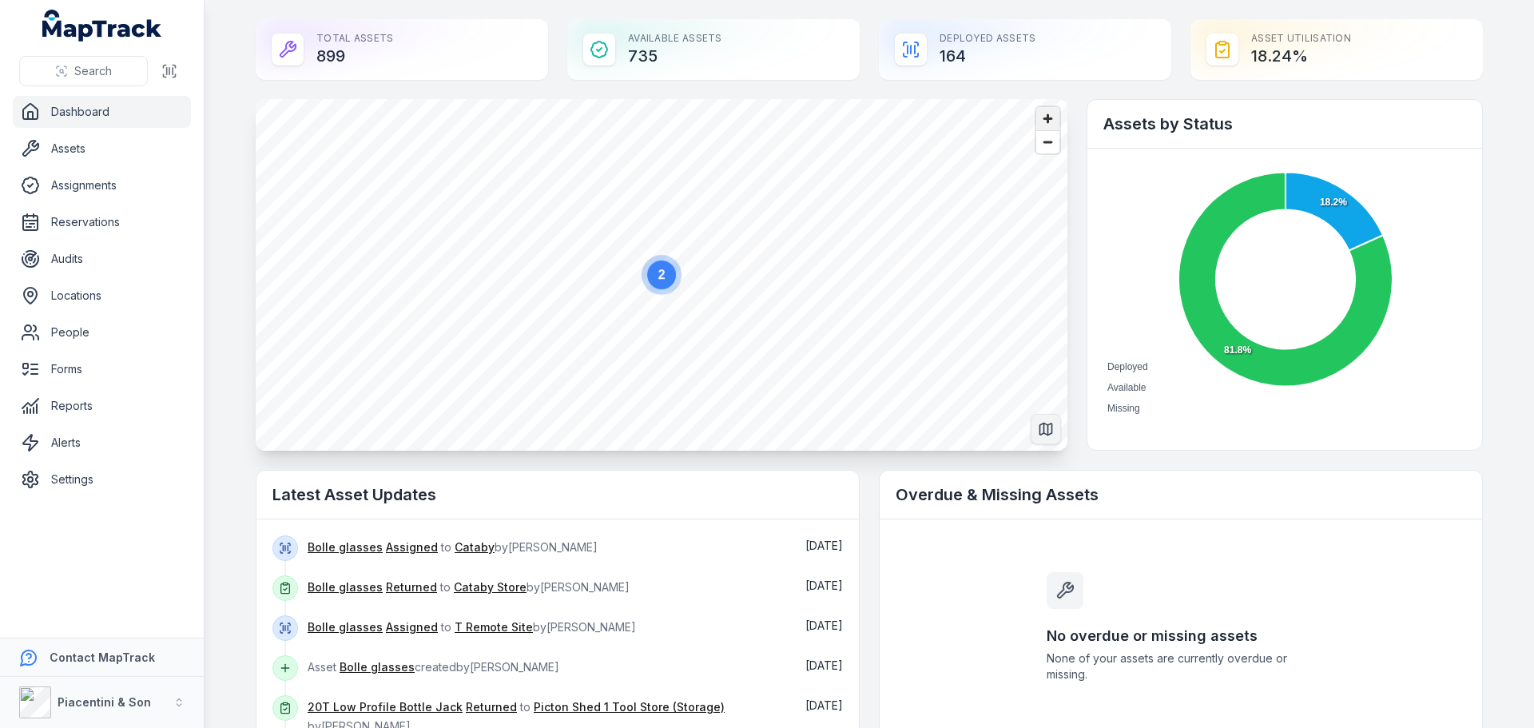
click at [1047, 110] on span "Zoom in" at bounding box center [1047, 118] width 23 height 23
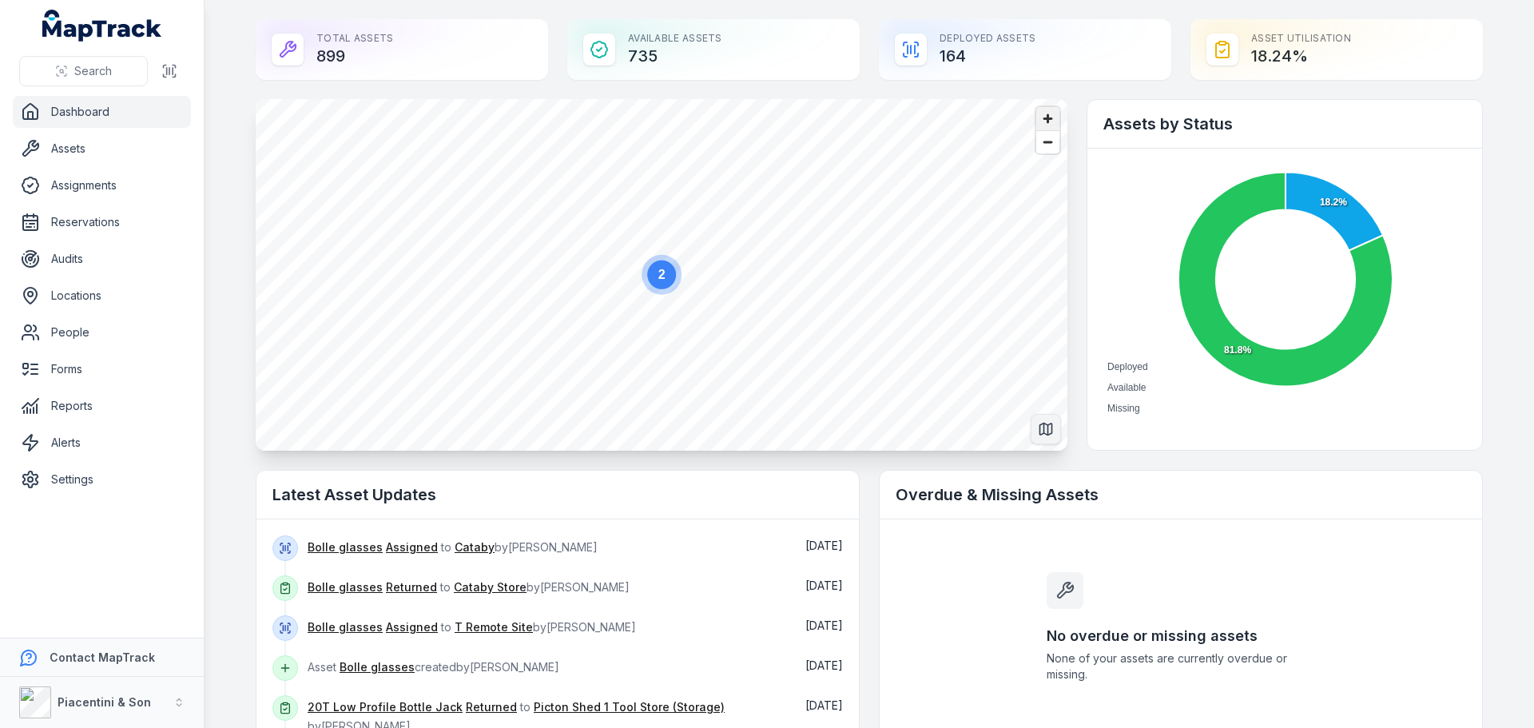
click at [1047, 110] on span "Zoom in" at bounding box center [1047, 118] width 23 height 23
click at [1043, 149] on span "Zoom out" at bounding box center [1047, 142] width 23 height 22
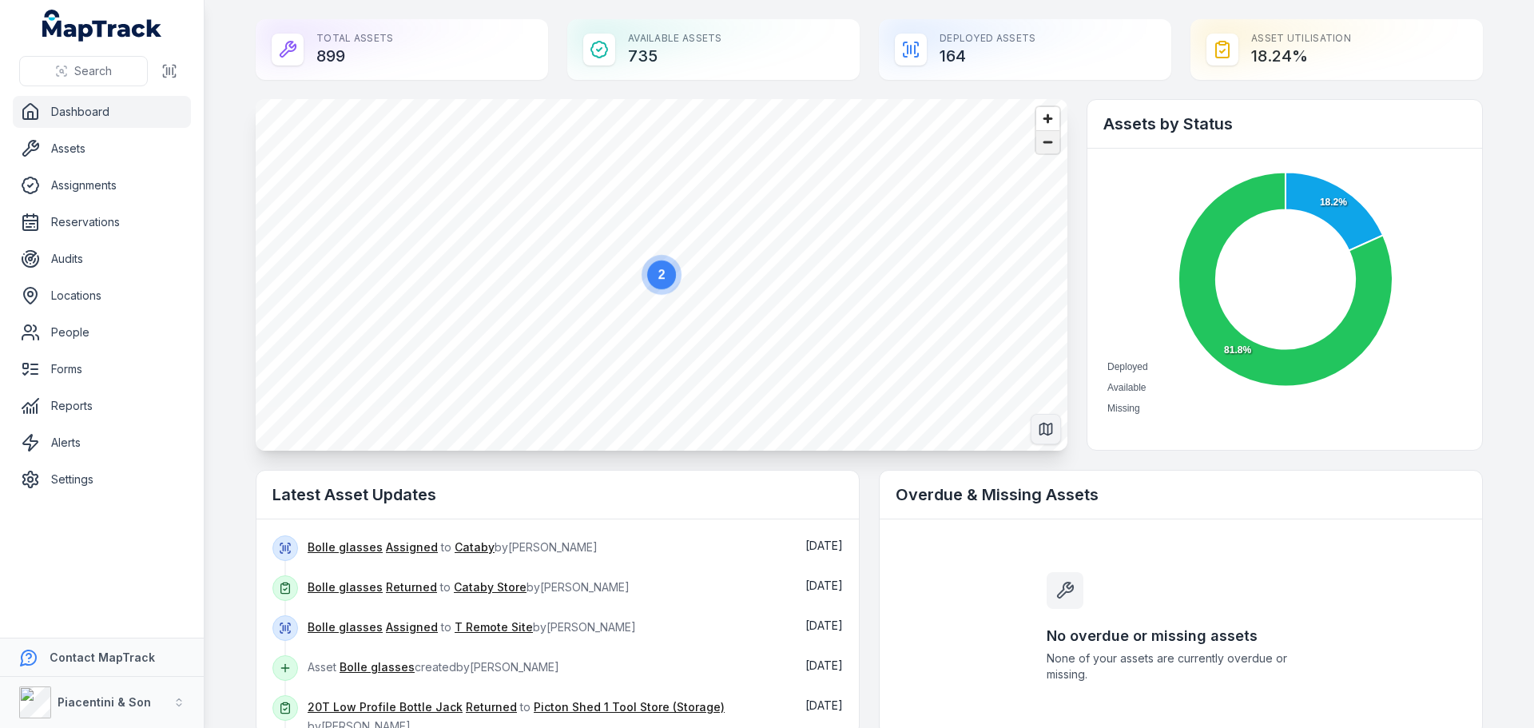
click at [1043, 149] on span "Zoom out" at bounding box center [1047, 142] width 23 height 22
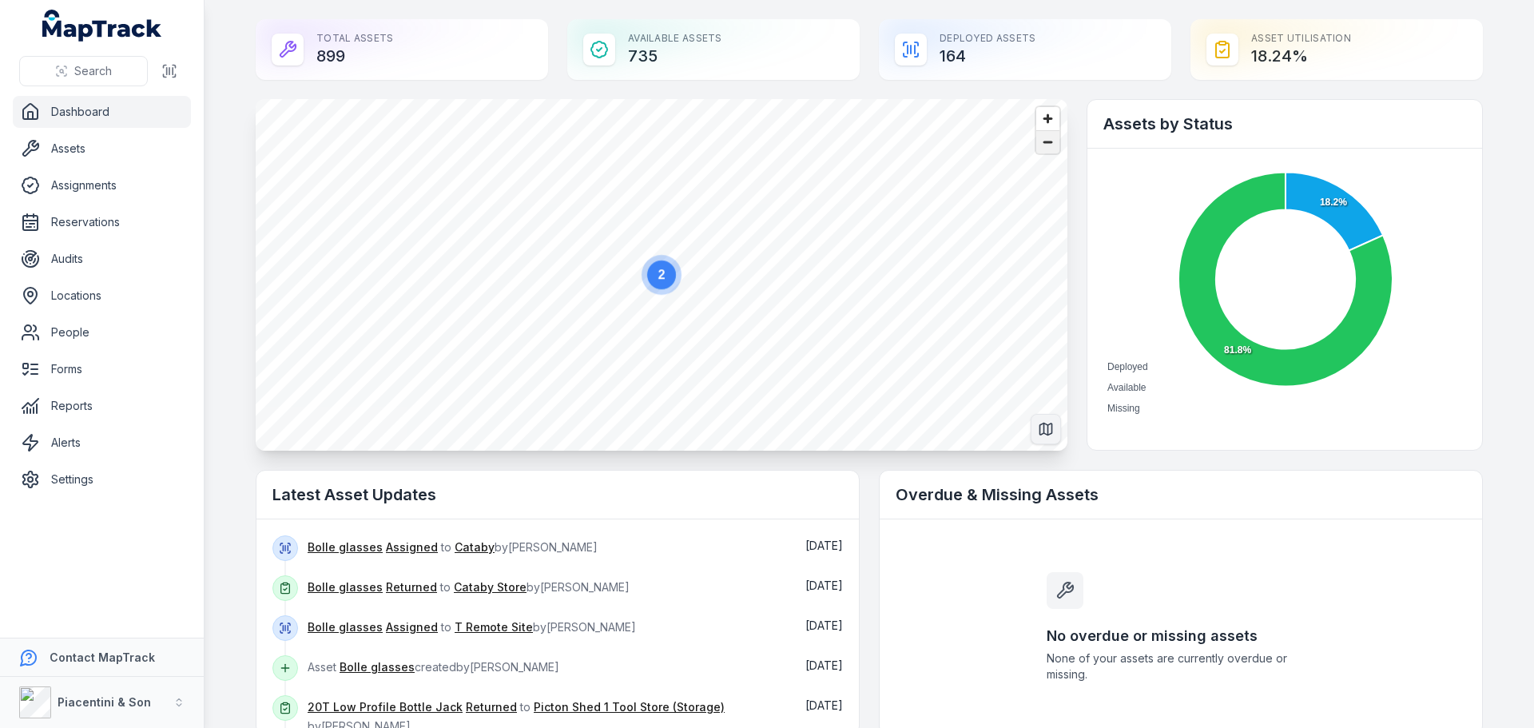
click at [1043, 149] on span "Zoom out" at bounding box center [1047, 142] width 23 height 22
click at [1038, 421] on icon "Switch to Map View" at bounding box center [1046, 429] width 16 height 16
click at [71, 154] on link "Assets" at bounding box center [102, 149] width 178 height 32
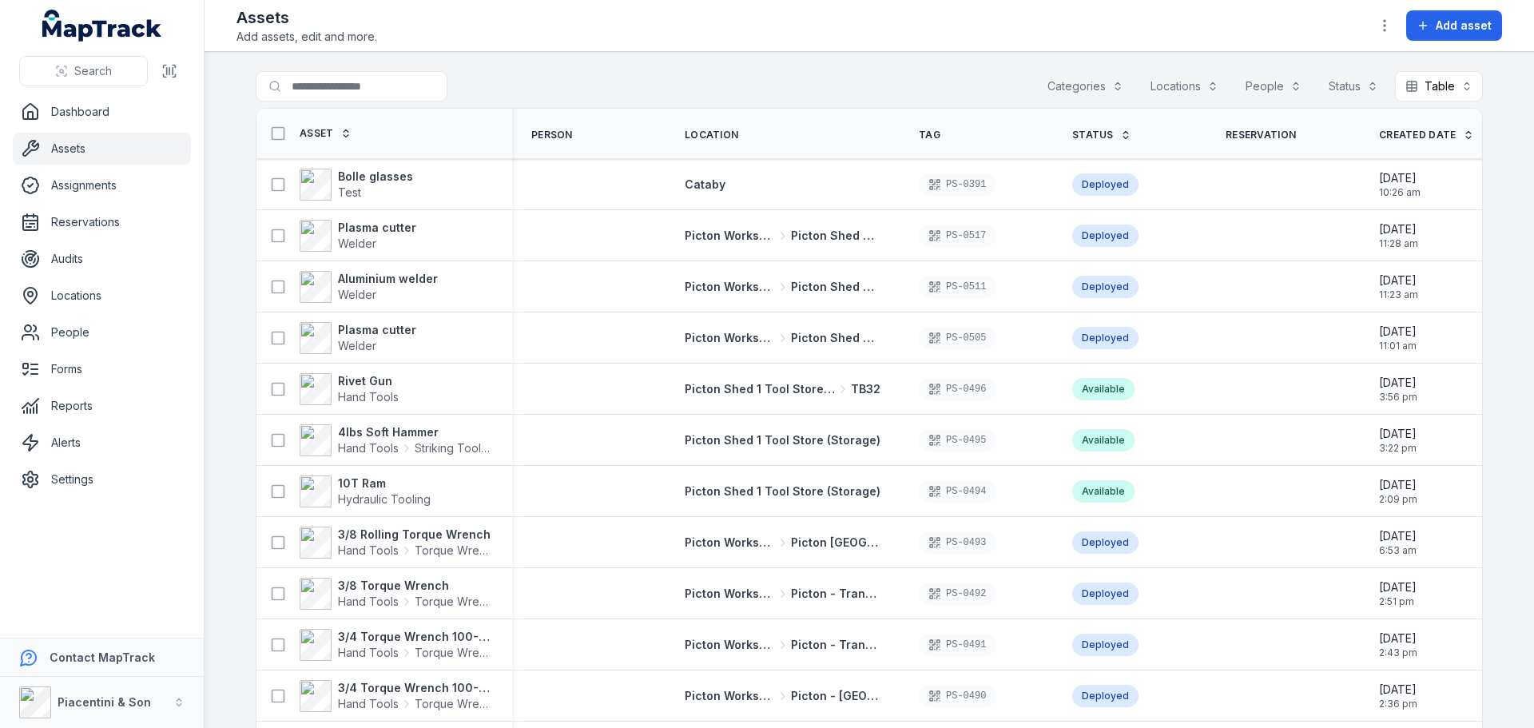
click at [564, 97] on div "Search for assets Categories Locations People Status Table *****" at bounding box center [869, 89] width 1227 height 37
